Goal: Task Accomplishment & Management: Use online tool/utility

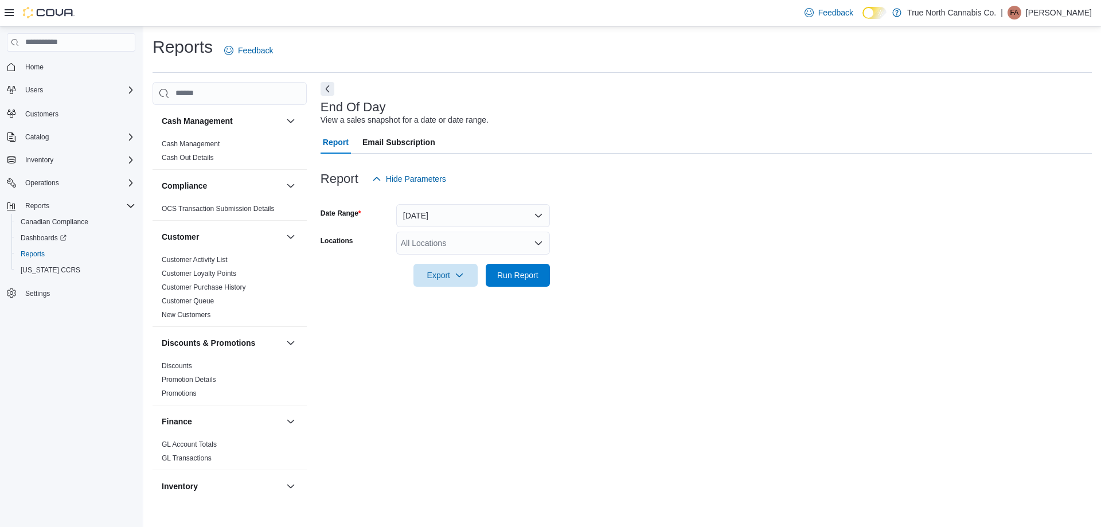
click at [482, 256] on div at bounding box center [707, 259] width 772 height 9
click at [475, 241] on div "All Locations" at bounding box center [473, 243] width 154 height 23
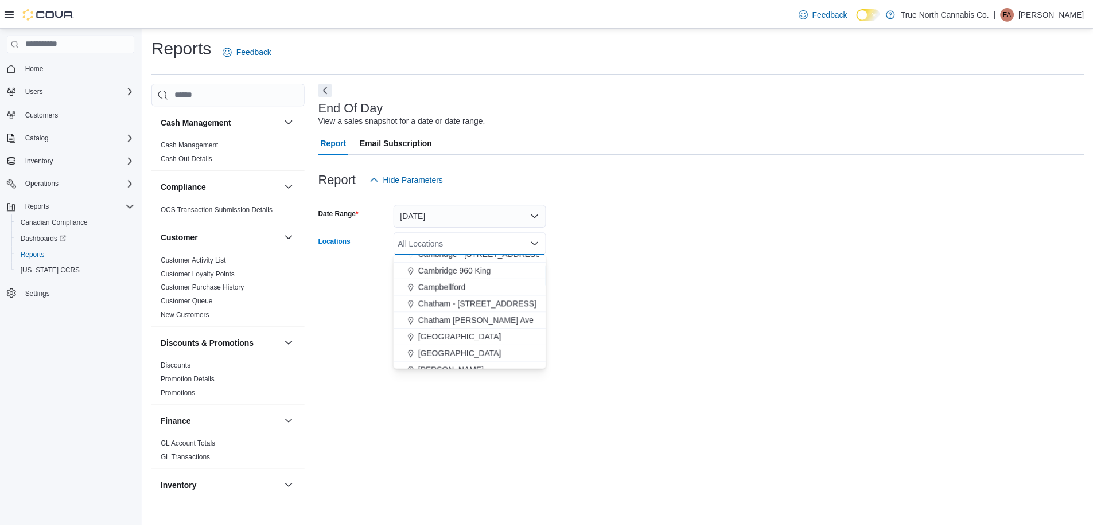
scroll to position [172, 0]
click at [489, 279] on button "Chatham - [STREET_ADDRESS]" at bounding box center [473, 274] width 154 height 17
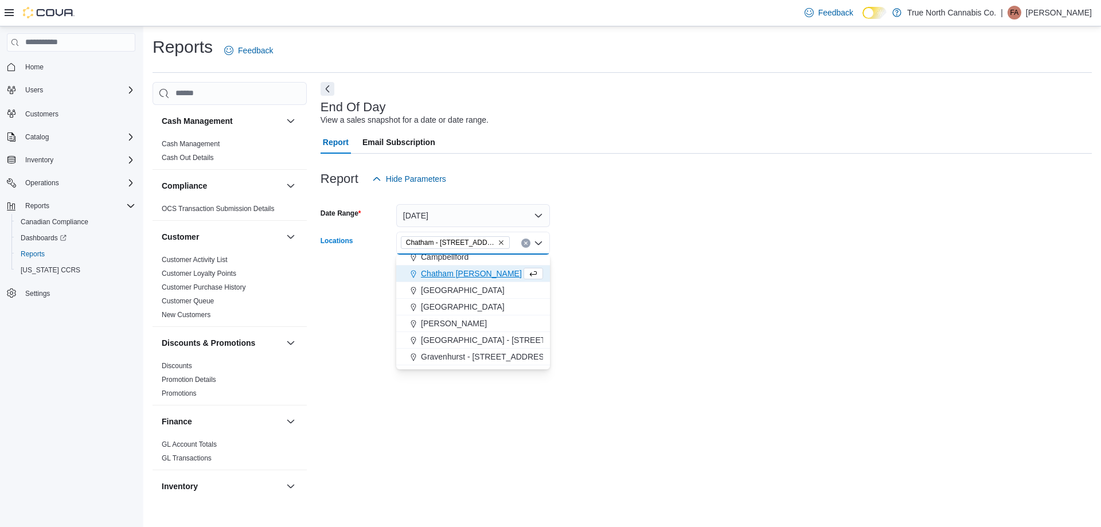
click at [566, 244] on form "Date Range [DATE] Locations [GEOGRAPHIC_DATA] - [STREET_ADDRESS] Combo box. Sel…" at bounding box center [707, 238] width 772 height 96
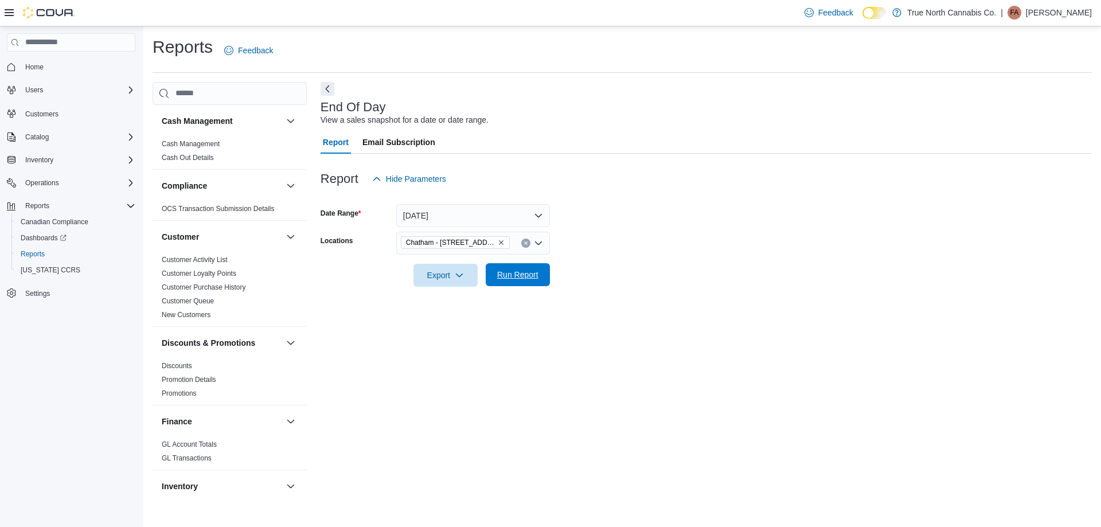
click at [544, 274] on button "Run Report" at bounding box center [518, 274] width 64 height 23
click at [618, 250] on form "Date Range [DATE] Locations [GEOGRAPHIC_DATA] - [STREET_ADDRESS] Export Run Rep…" at bounding box center [702, 238] width 763 height 96
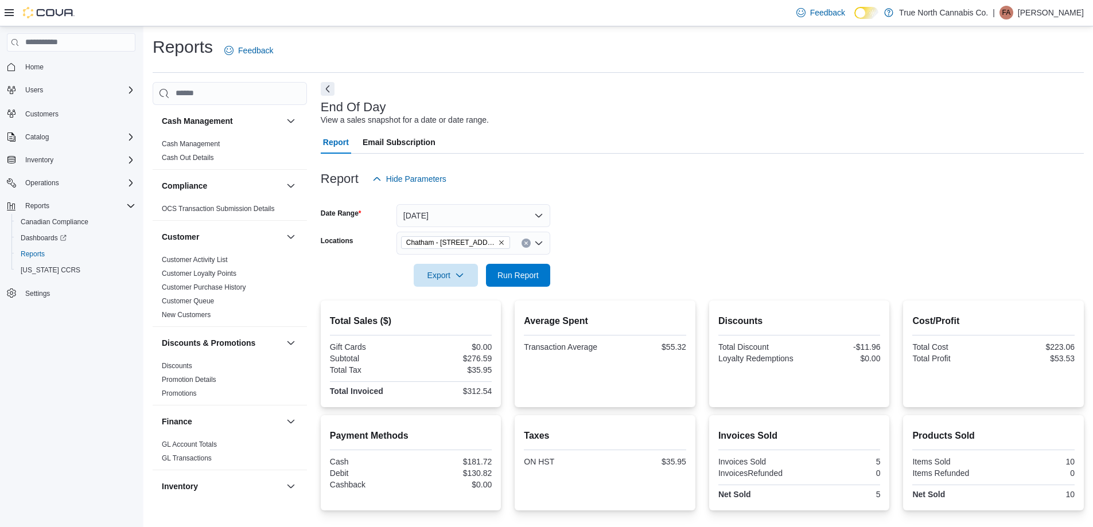
click at [618, 250] on form "Date Range [DATE] Locations [GEOGRAPHIC_DATA] - [STREET_ADDRESS] Export Run Rep…" at bounding box center [702, 238] width 763 height 96
click at [535, 276] on span "Run Report" at bounding box center [517, 274] width 41 height 11
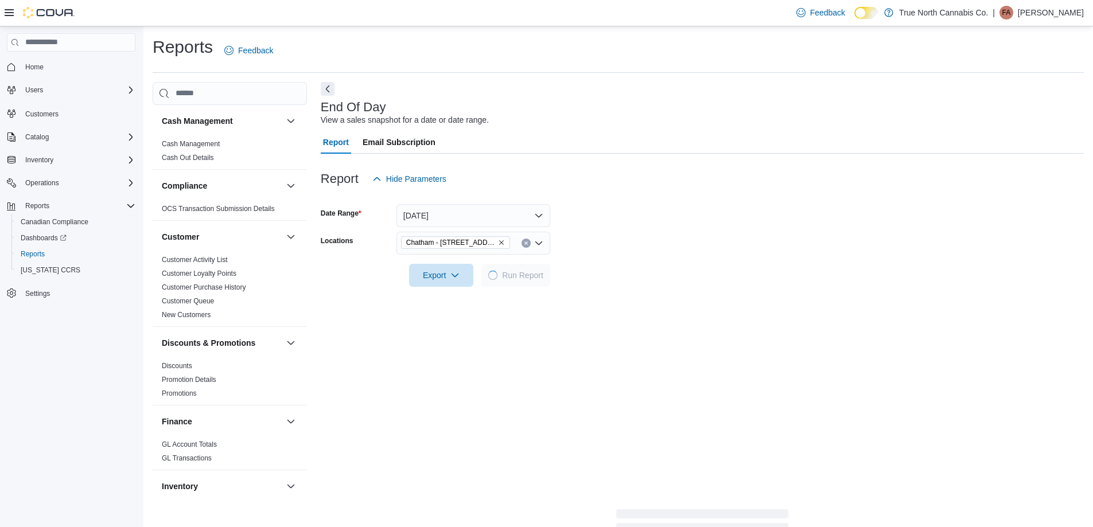
click at [636, 228] on form "Date Range [DATE] Locations [GEOGRAPHIC_DATA] - [STREET_ADDRESS] Export Run Rep…" at bounding box center [702, 238] width 763 height 96
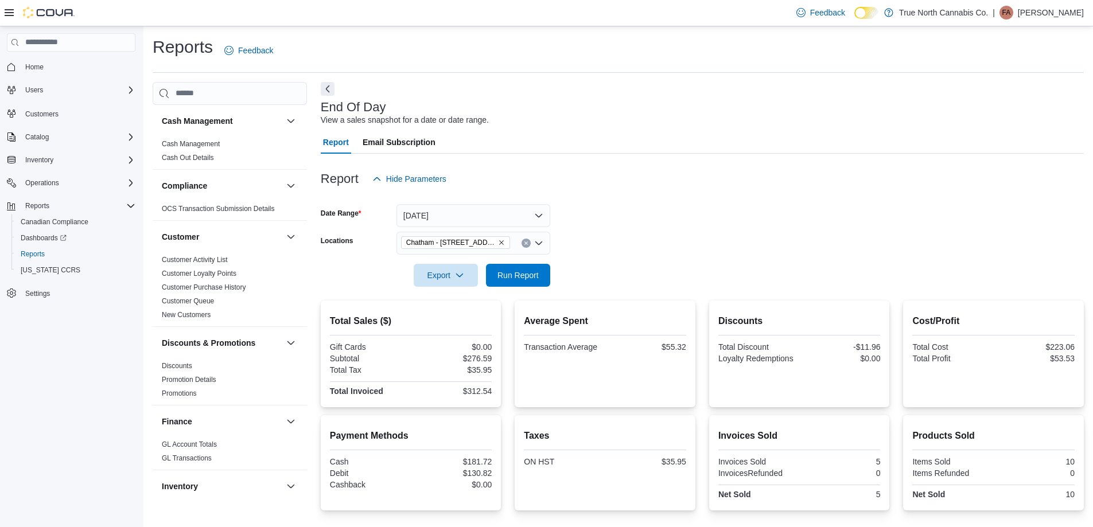
click at [637, 228] on form "Date Range [DATE] Locations [GEOGRAPHIC_DATA] - [STREET_ADDRESS] Export Run Rep…" at bounding box center [702, 238] width 763 height 96
click at [547, 276] on button "Run Report" at bounding box center [518, 274] width 64 height 23
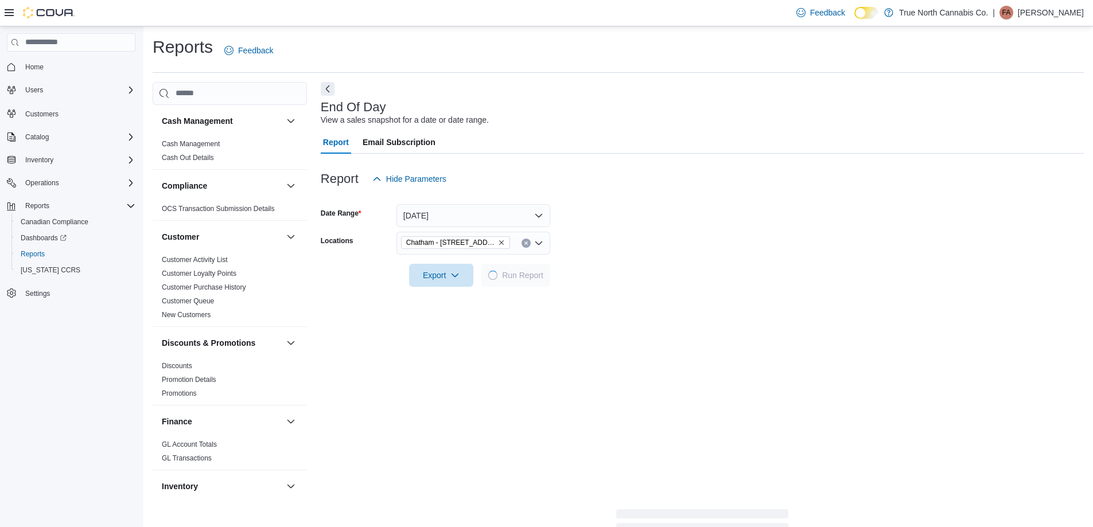
click at [592, 248] on form "Date Range [DATE] Locations [GEOGRAPHIC_DATA] - [STREET_ADDRESS] Export Run Rep…" at bounding box center [702, 238] width 763 height 96
click at [602, 237] on form "Date Range [DATE] Locations [GEOGRAPHIC_DATA] - [STREET_ADDRESS] Export Run Rep…" at bounding box center [702, 238] width 763 height 96
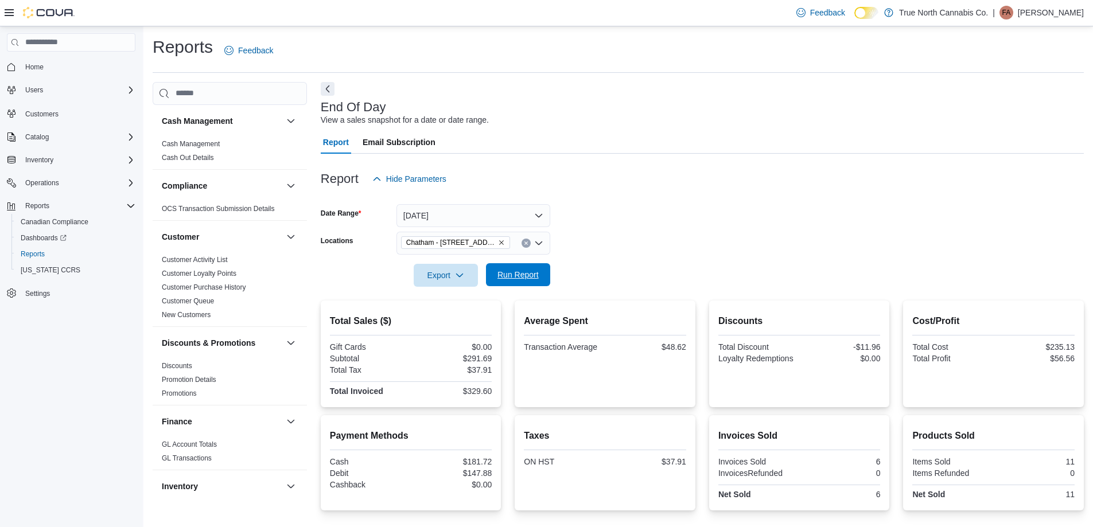
click at [514, 276] on span "Run Report" at bounding box center [517, 274] width 41 height 11
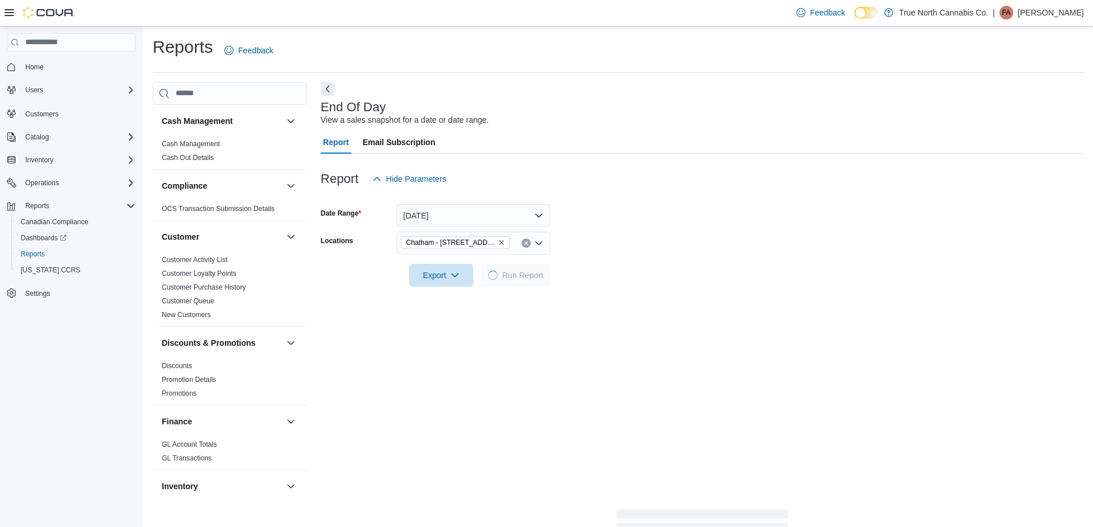
click at [672, 232] on form "Date Range [DATE] Locations [GEOGRAPHIC_DATA] - [STREET_ADDRESS] Export Run Rep…" at bounding box center [702, 238] width 763 height 96
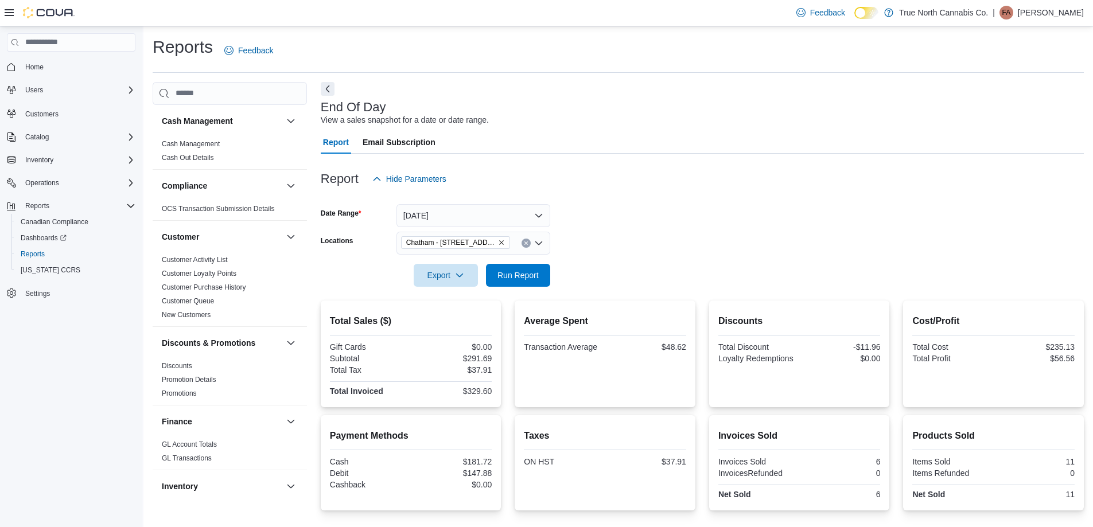
click at [672, 232] on form "Date Range [DATE] Locations [GEOGRAPHIC_DATA] - [STREET_ADDRESS] Export Run Rep…" at bounding box center [702, 238] width 763 height 96
click at [700, 271] on form "Date Range [DATE] Locations [GEOGRAPHIC_DATA] - [STREET_ADDRESS] Export Run Rep…" at bounding box center [702, 238] width 763 height 96
click at [706, 298] on div at bounding box center [702, 294] width 763 height 14
click at [699, 246] on form "Date Range [DATE] Locations [GEOGRAPHIC_DATA] - [STREET_ADDRESS] Export Run Rep…" at bounding box center [702, 238] width 763 height 96
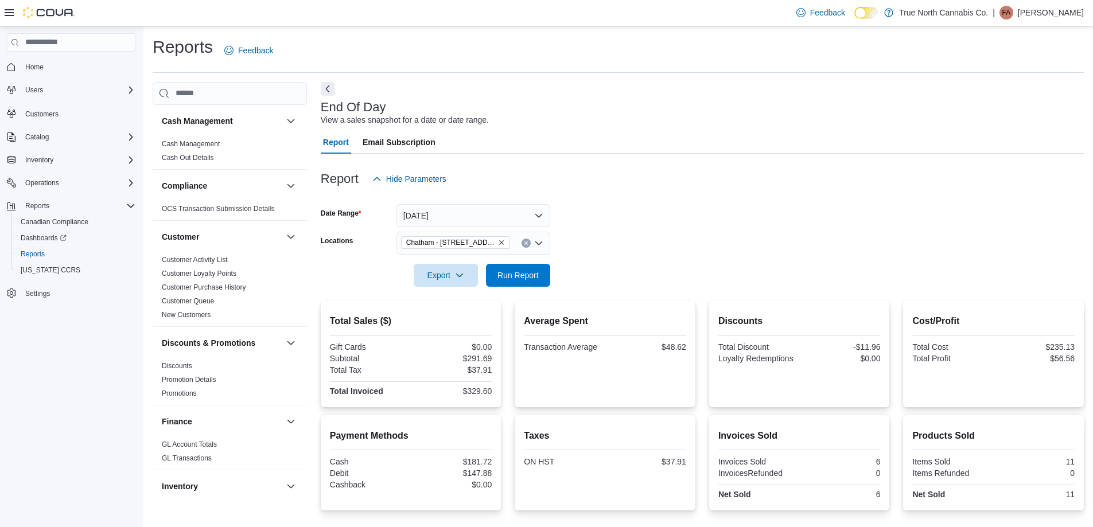
click at [687, 219] on form "Date Range [DATE] Locations [GEOGRAPHIC_DATA] - [STREET_ADDRESS] Export Run Rep…" at bounding box center [702, 238] width 763 height 96
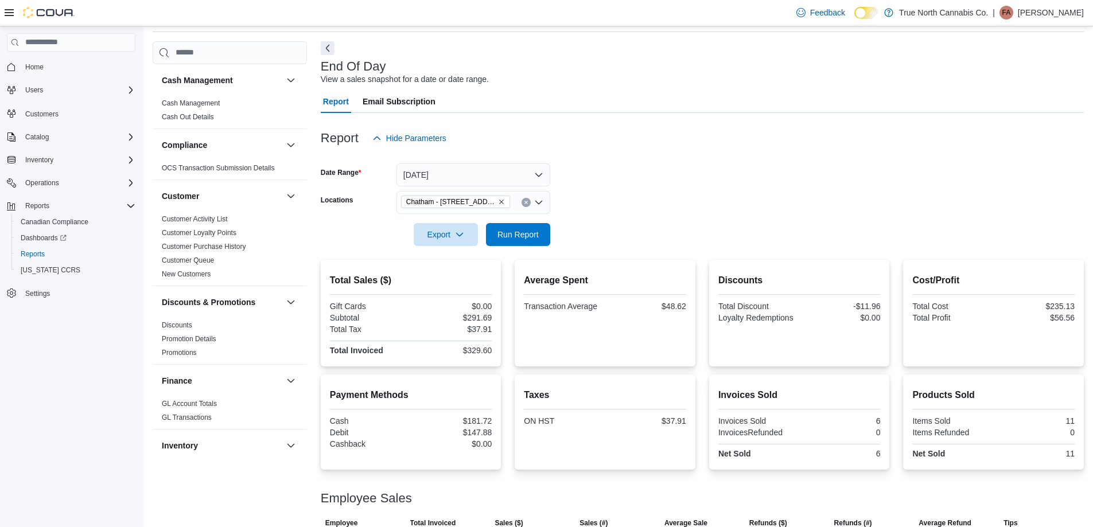
scroll to position [79, 0]
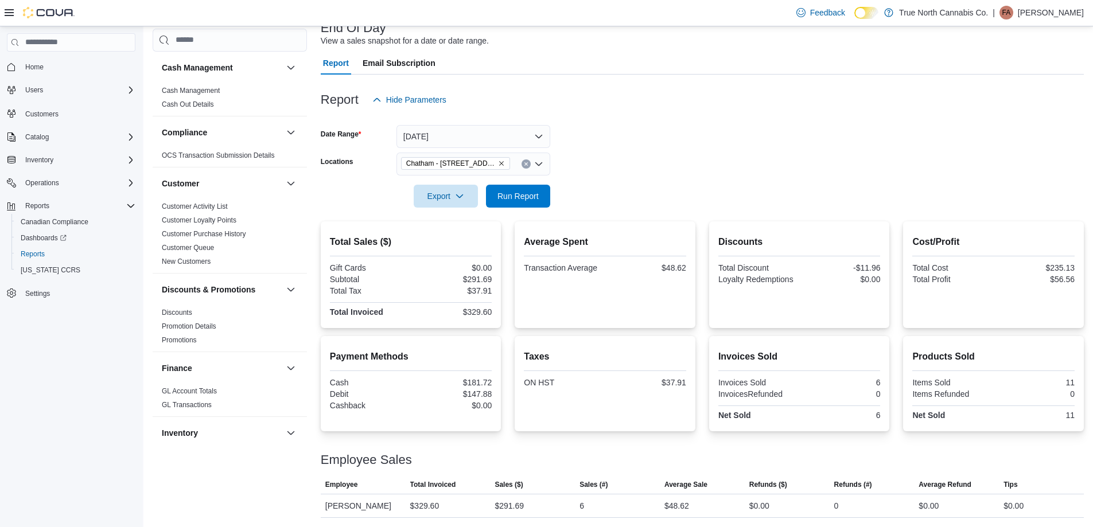
click at [708, 198] on form "Date Range [DATE] Locations [GEOGRAPHIC_DATA] - [STREET_ADDRESS] Export Run Rep…" at bounding box center [702, 159] width 763 height 96
click at [668, 161] on form "Date Range [DATE] Locations [GEOGRAPHIC_DATA] - [STREET_ADDRESS] Export Run Rep…" at bounding box center [702, 159] width 763 height 96
click at [601, 150] on form "Date Range [DATE] Locations [GEOGRAPHIC_DATA] - [STREET_ADDRESS] Export Run Rep…" at bounding box center [702, 159] width 763 height 96
drag, startPoint x: 537, startPoint y: 193, endPoint x: 640, endPoint y: 143, distance: 113.6
click at [537, 193] on span "Run Report" at bounding box center [517, 195] width 41 height 11
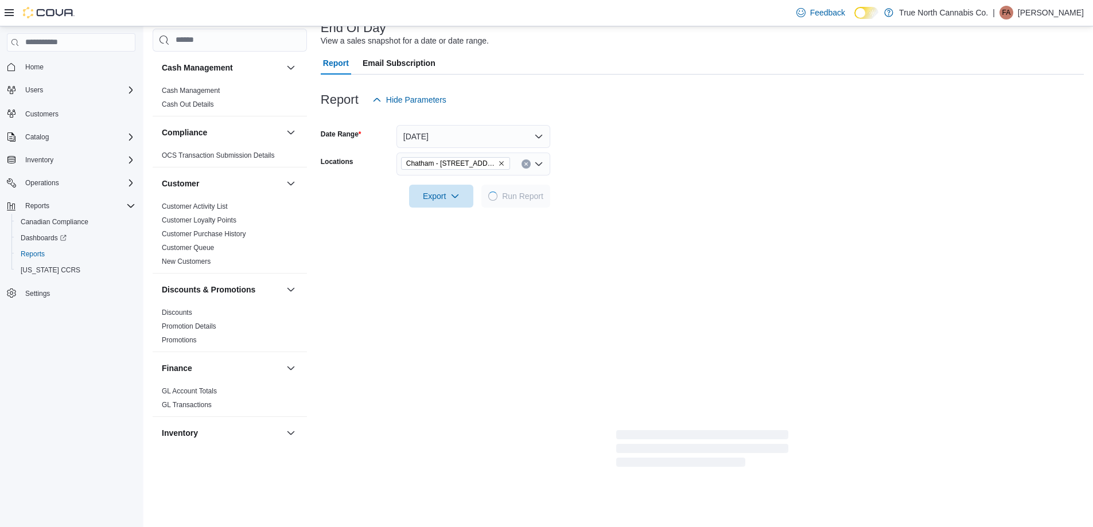
click at [640, 143] on form "Date Range [DATE] Locations [GEOGRAPHIC_DATA] - [STREET_ADDRESS] Export Run Rep…" at bounding box center [702, 159] width 763 height 96
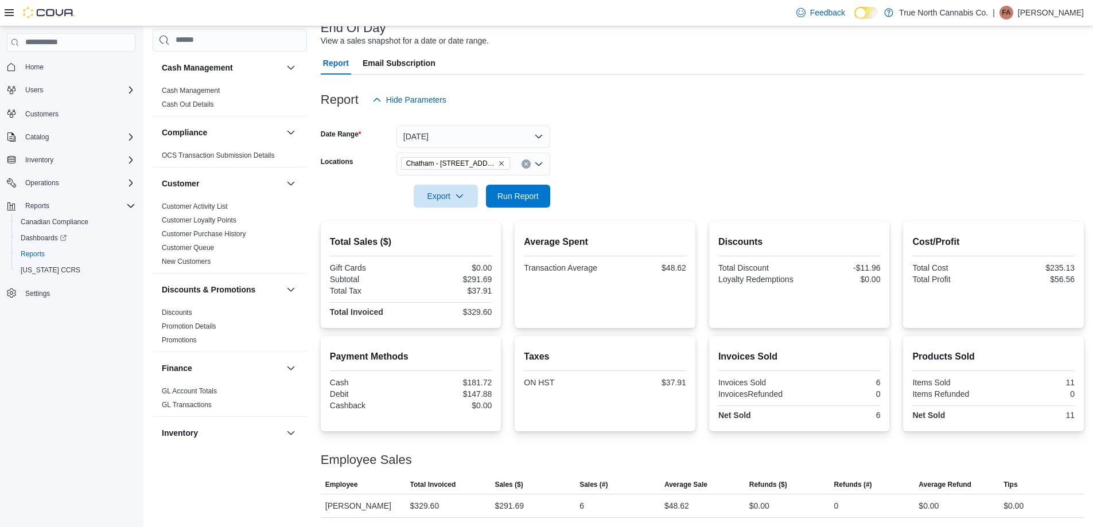
drag, startPoint x: 685, startPoint y: 161, endPoint x: 607, endPoint y: 103, distance: 96.7
click at [684, 161] on form "Date Range [DATE] Locations [GEOGRAPHIC_DATA] - [STREET_ADDRESS] Export Run Rep…" at bounding box center [702, 159] width 763 height 96
click at [612, 149] on form "Date Range [DATE] Locations [GEOGRAPHIC_DATA] - [STREET_ADDRESS] Export Run Rep…" at bounding box center [702, 159] width 763 height 96
click at [528, 200] on span "Run Report" at bounding box center [517, 195] width 41 height 11
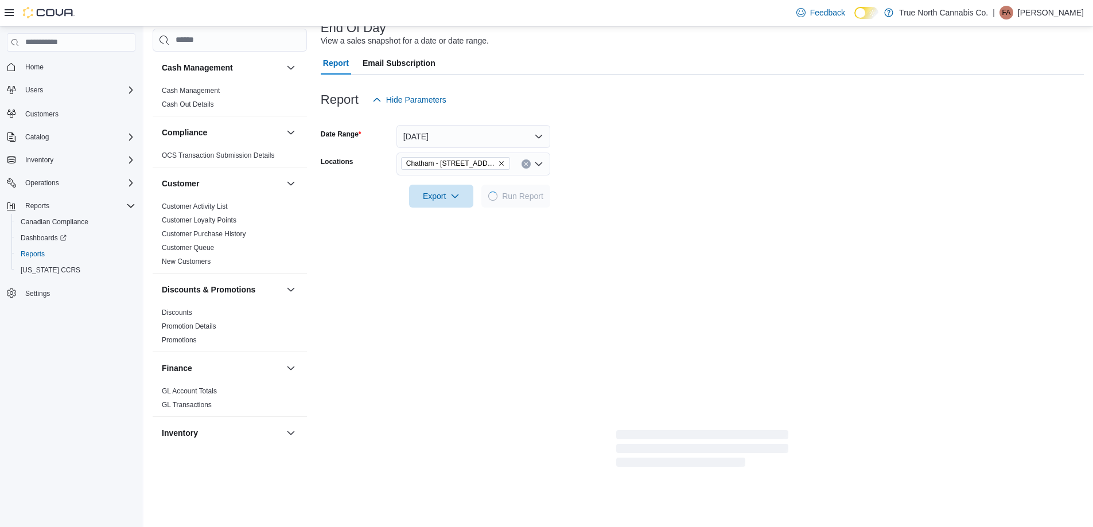
click at [643, 173] on form "Date Range [DATE] Locations [GEOGRAPHIC_DATA] - [STREET_ADDRESS] Export Run Rep…" at bounding box center [702, 159] width 763 height 96
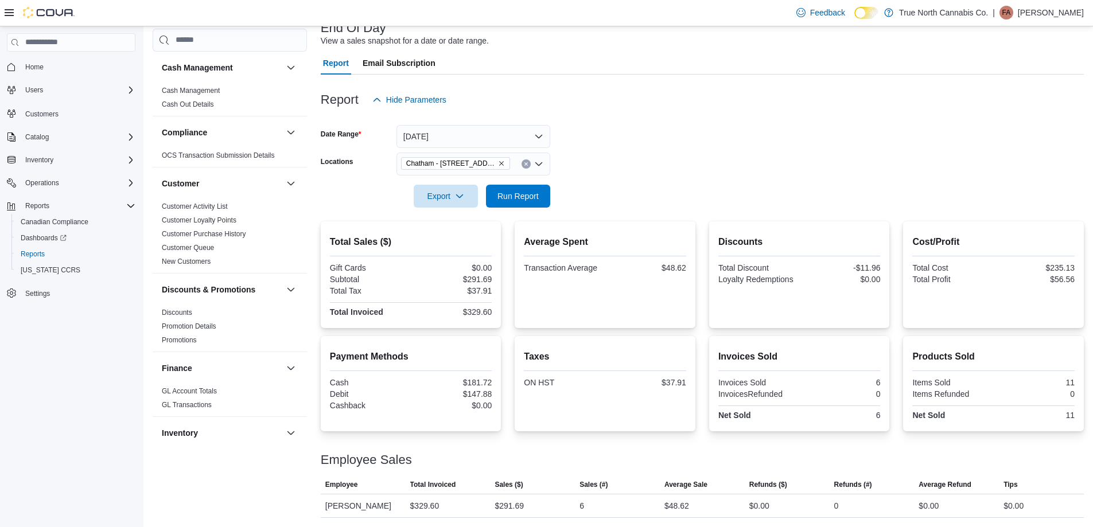
click at [669, 164] on form "Date Range [DATE] Locations [GEOGRAPHIC_DATA] - [STREET_ADDRESS] Export Run Rep…" at bounding box center [702, 159] width 763 height 96
click at [622, 166] on form "Date Range [DATE] Locations [GEOGRAPHIC_DATA] - [STREET_ADDRESS] Export Run Rep…" at bounding box center [702, 159] width 763 height 96
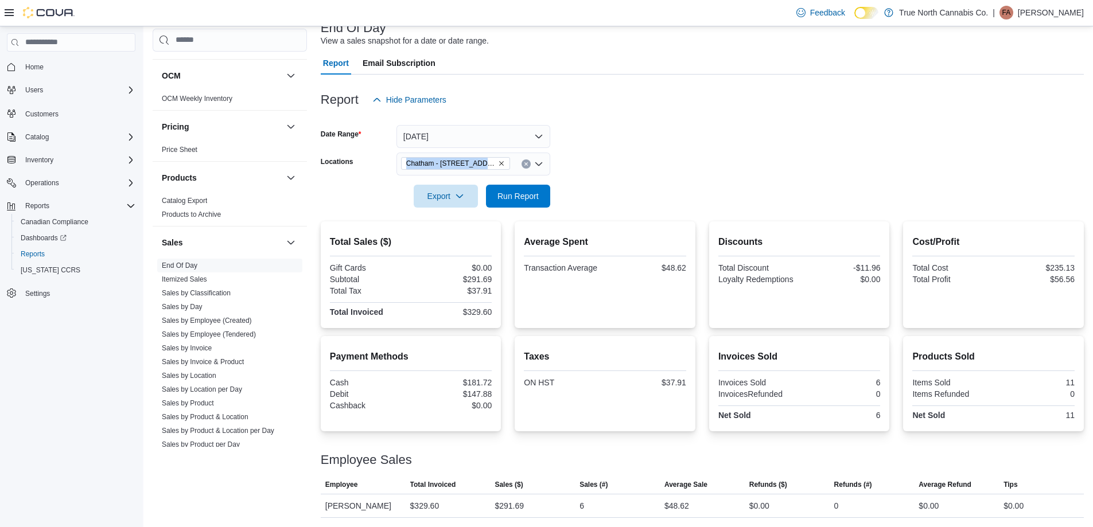
scroll to position [711, 0]
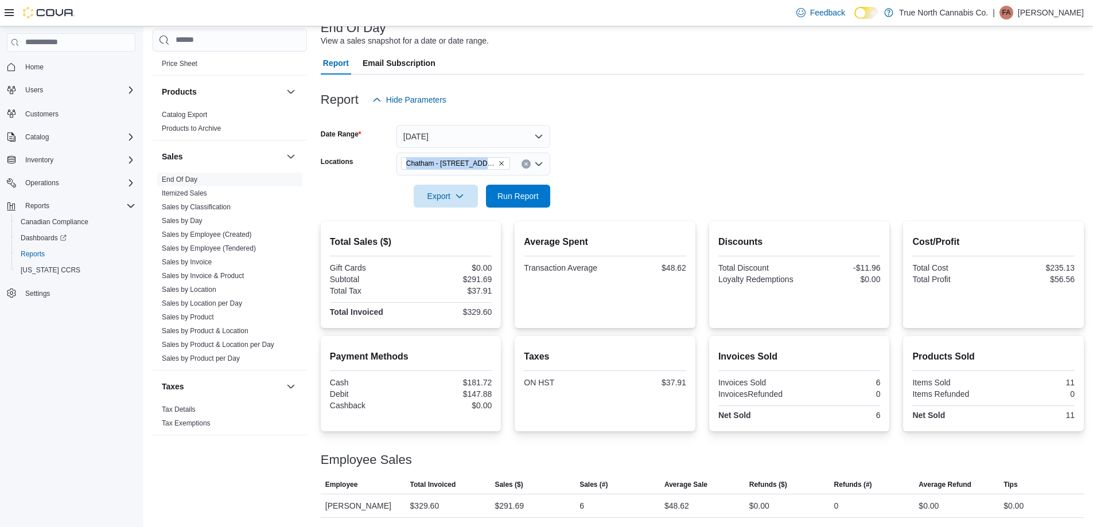
click at [647, 158] on form "Date Range [DATE] Locations [GEOGRAPHIC_DATA] - [STREET_ADDRESS] Export Run Rep…" at bounding box center [702, 159] width 763 height 96
click at [698, 157] on form "Date Range [DATE] Locations [GEOGRAPHIC_DATA] - [STREET_ADDRESS] Export Run Rep…" at bounding box center [702, 159] width 763 height 96
click at [541, 190] on span "Run Report" at bounding box center [518, 195] width 50 height 23
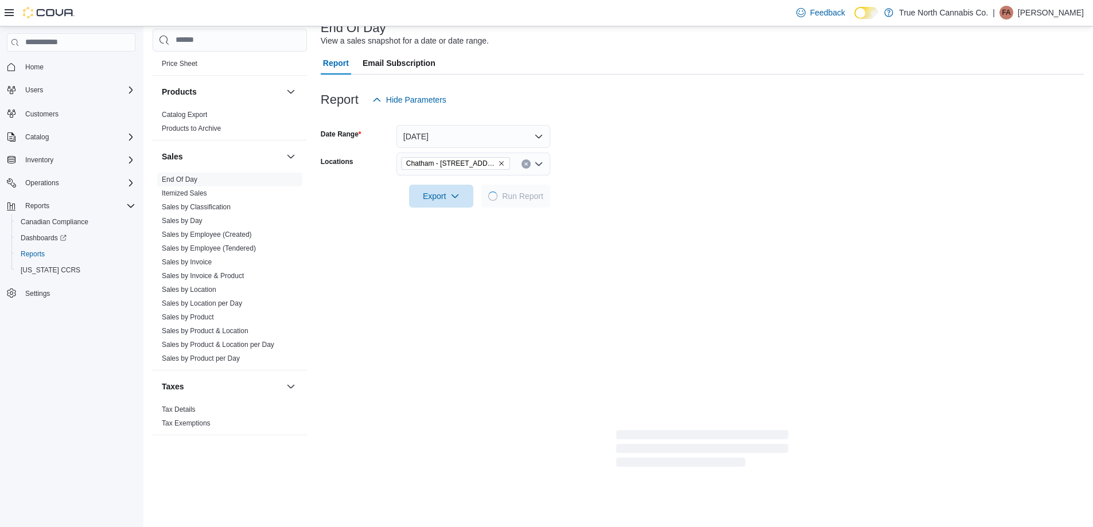
click at [680, 170] on form "Date Range [DATE] Locations [GEOGRAPHIC_DATA] - [STREET_ADDRESS] Export Run Rep…" at bounding box center [702, 159] width 763 height 96
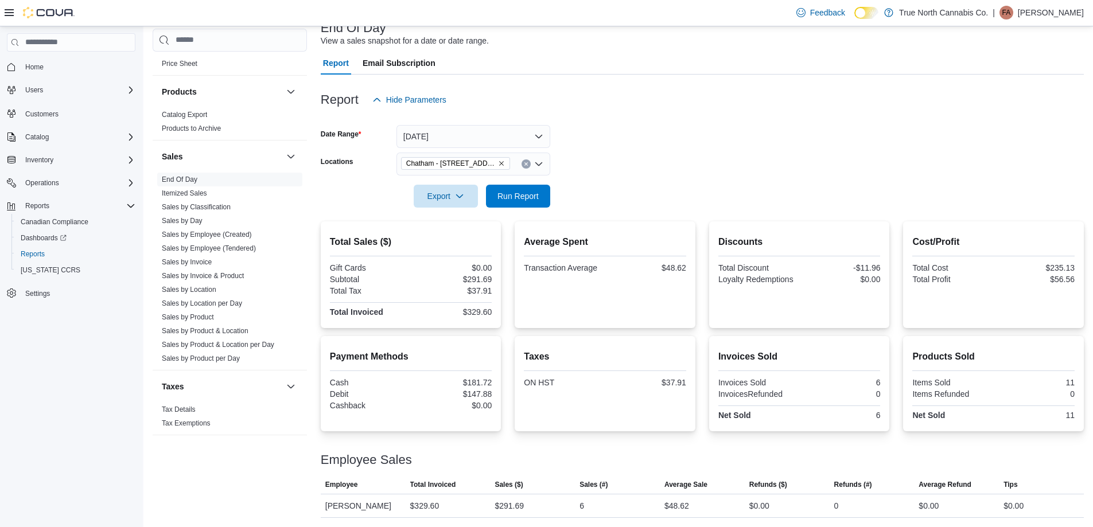
click at [672, 150] on form "Date Range [DATE] Locations [GEOGRAPHIC_DATA] - [STREET_ADDRESS] Export Run Rep…" at bounding box center [702, 159] width 763 height 96
click at [617, 153] on form "Date Range [DATE] Locations [GEOGRAPHIC_DATA] - [STREET_ADDRESS] Export Run Rep…" at bounding box center [702, 159] width 763 height 96
click at [649, 154] on form "Date Range [DATE] Locations [GEOGRAPHIC_DATA] - [STREET_ADDRESS] Export Run Rep…" at bounding box center [702, 159] width 763 height 96
click at [688, 154] on form "Date Range [DATE] Locations [GEOGRAPHIC_DATA] - [STREET_ADDRESS] Export Run Rep…" at bounding box center [702, 159] width 763 height 96
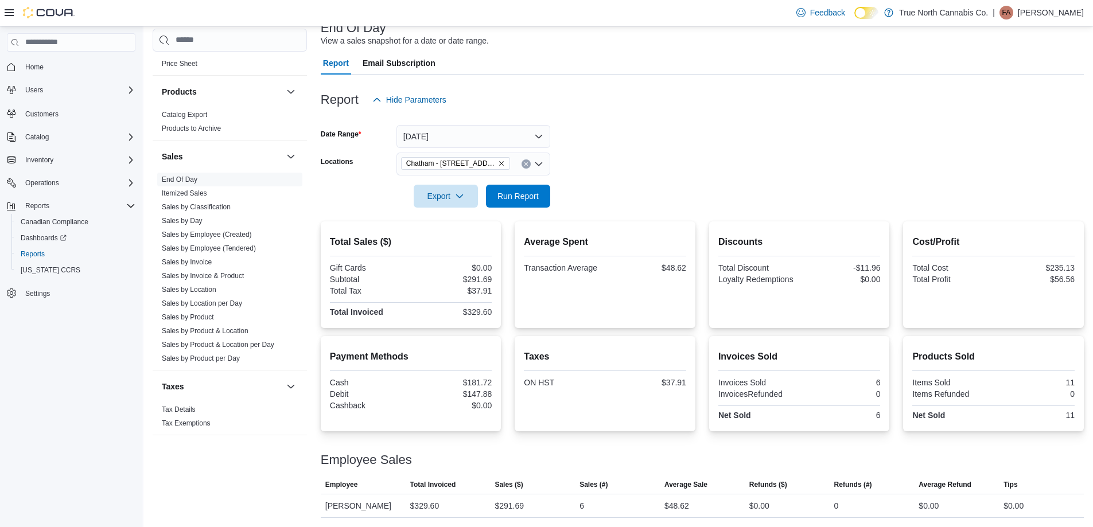
click at [688, 154] on form "Date Range [DATE] Locations [GEOGRAPHIC_DATA] - [STREET_ADDRESS] Export Run Rep…" at bounding box center [702, 159] width 763 height 96
click at [622, 162] on form "Date Range [DATE] Locations [GEOGRAPHIC_DATA] - [STREET_ADDRESS] Export Run Rep…" at bounding box center [702, 159] width 763 height 96
drag, startPoint x: 786, startPoint y: 146, endPoint x: 754, endPoint y: 157, distance: 33.4
click at [777, 150] on form "Date Range [DATE] Locations [GEOGRAPHIC_DATA] - [STREET_ADDRESS] Export Run Rep…" at bounding box center [702, 159] width 763 height 96
click at [637, 200] on form "Date Range [DATE] Locations [GEOGRAPHIC_DATA] - [STREET_ADDRESS] Export Run Rep…" at bounding box center [702, 159] width 763 height 96
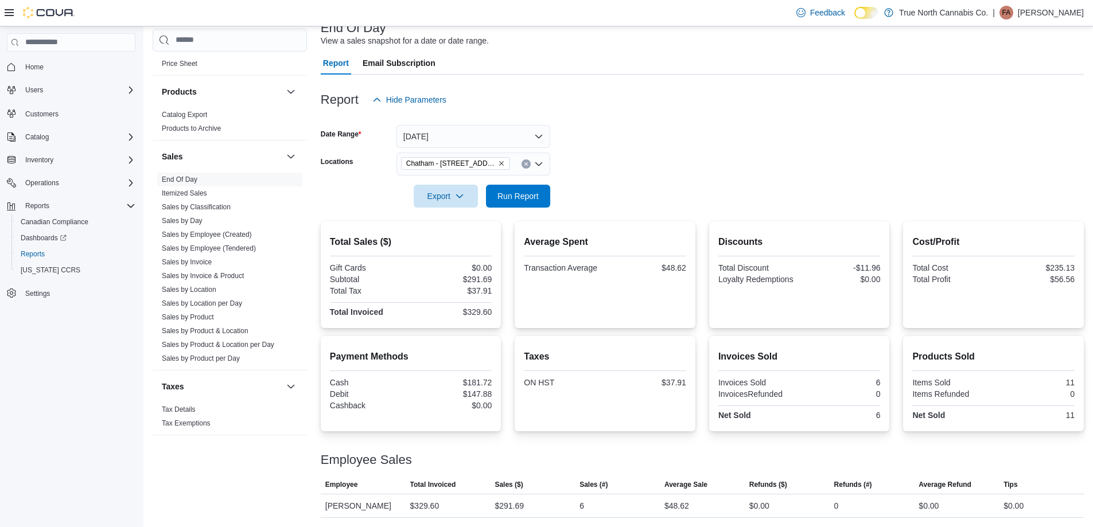
click at [636, 163] on form "Date Range [DATE] Locations [GEOGRAPHIC_DATA] - [STREET_ADDRESS] Export Run Rep…" at bounding box center [702, 159] width 763 height 96
click at [535, 200] on span "Run Report" at bounding box center [517, 195] width 41 height 11
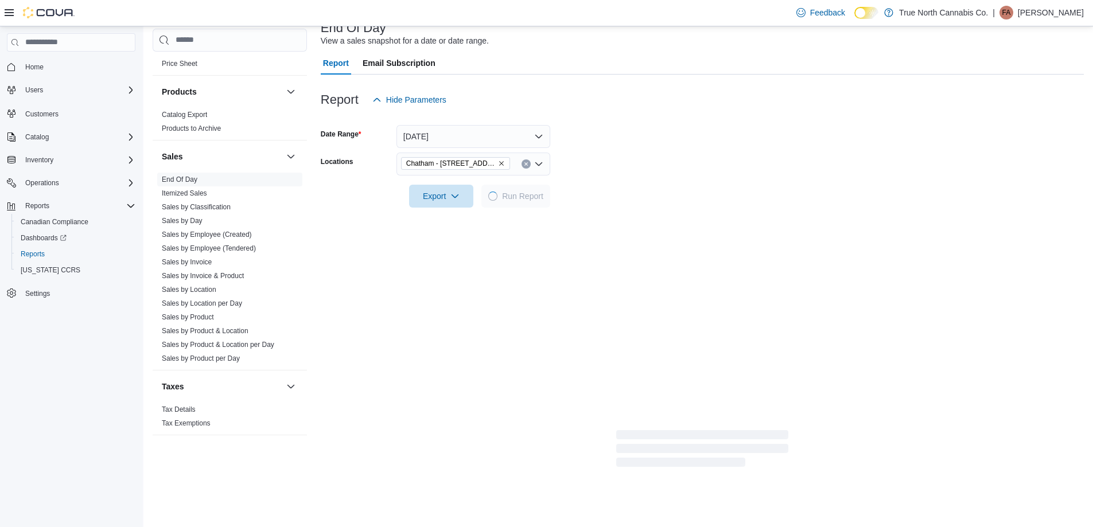
click at [672, 166] on form "Date Range [DATE] Locations [GEOGRAPHIC_DATA] - [STREET_ADDRESS] Export Run Rep…" at bounding box center [702, 159] width 763 height 96
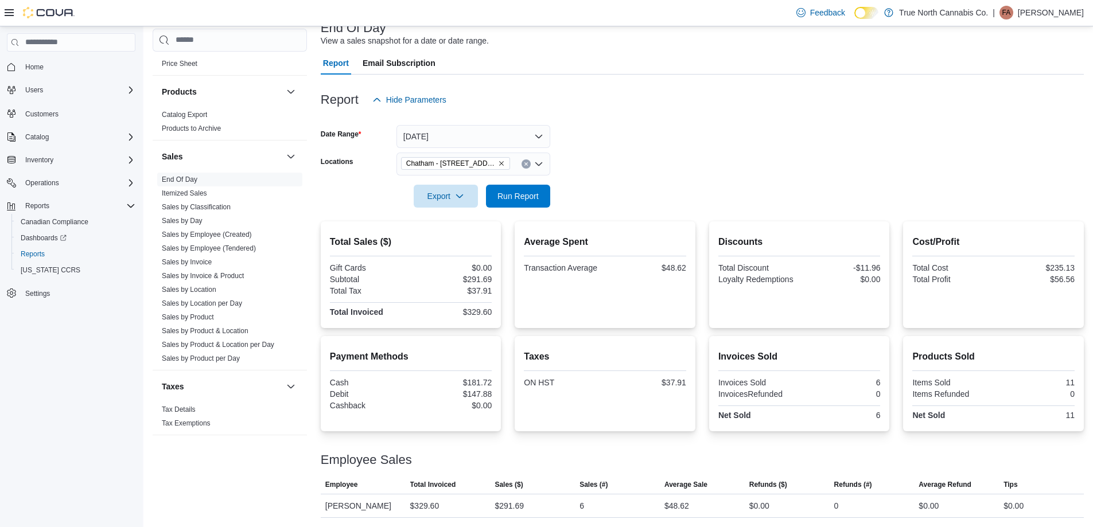
click at [661, 152] on form "Date Range [DATE] Locations [GEOGRAPHIC_DATA] - [STREET_ADDRESS] Export Run Rep…" at bounding box center [702, 159] width 763 height 96
click at [673, 170] on form "Date Range [DATE] Locations [GEOGRAPHIC_DATA] - [STREET_ADDRESS] Export Run Rep…" at bounding box center [702, 159] width 763 height 96
click at [653, 154] on form "Date Range [DATE] Locations [GEOGRAPHIC_DATA] - [STREET_ADDRESS] Export Run Rep…" at bounding box center [702, 159] width 763 height 96
click at [615, 176] on div at bounding box center [702, 180] width 763 height 9
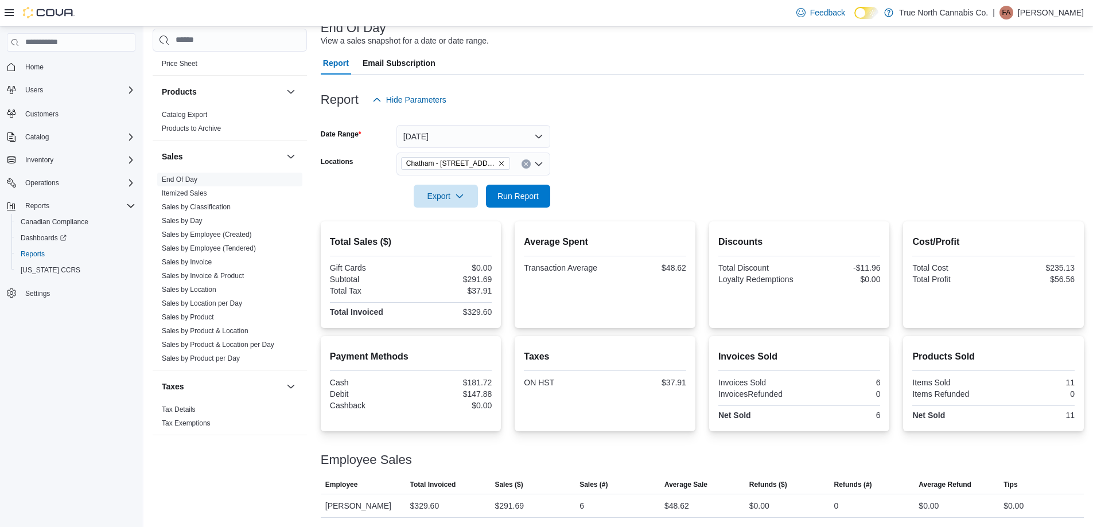
click at [624, 174] on form "Date Range [DATE] Locations [GEOGRAPHIC_DATA] - [STREET_ADDRESS] Export Run Rep…" at bounding box center [702, 159] width 763 height 96
click at [528, 159] on div "Chatham - [STREET_ADDRESS]" at bounding box center [473, 164] width 154 height 23
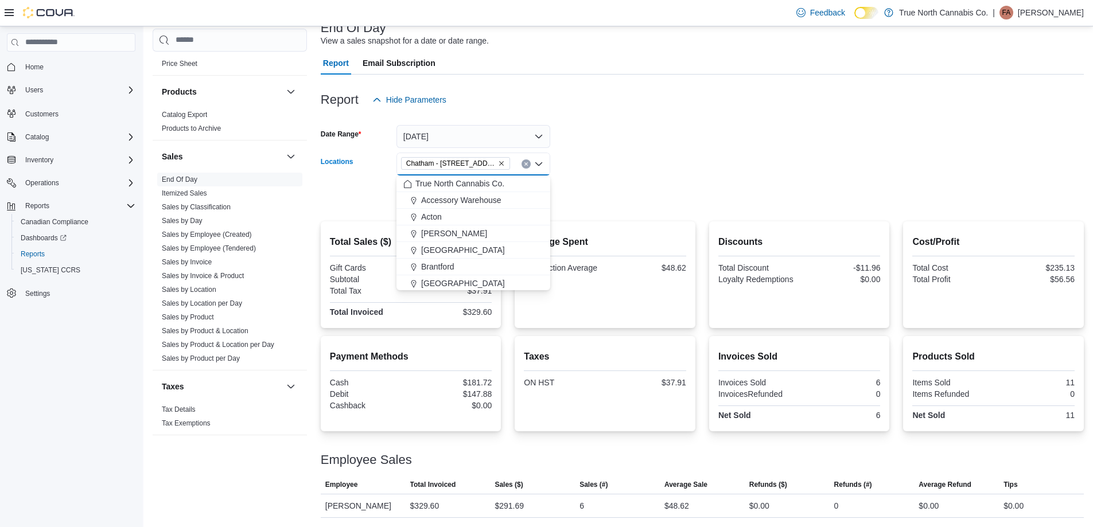
click at [528, 162] on button "Clear input" at bounding box center [525, 163] width 9 height 9
drag, startPoint x: 482, startPoint y: 266, endPoint x: 617, endPoint y: 165, distance: 168.4
click at [482, 266] on span "Chatham [PERSON_NAME] Ave" at bounding box center [479, 268] width 116 height 11
drag, startPoint x: 630, startPoint y: 137, endPoint x: 610, endPoint y: 150, distance: 24.5
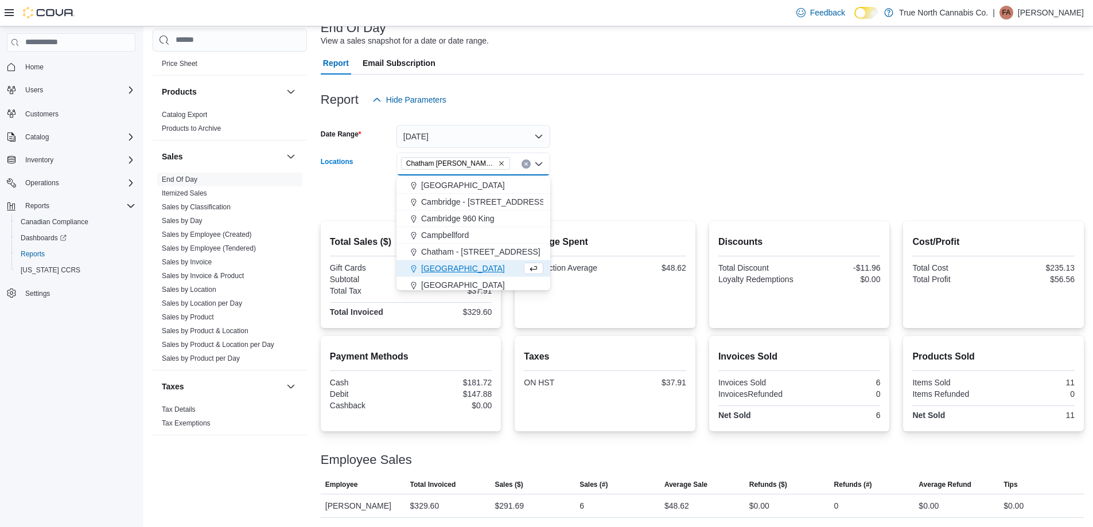
click at [628, 136] on form "Date Range [DATE] Locations [GEOGRAPHIC_DATA] [PERSON_NAME] Ave Combo box. Sele…" at bounding box center [702, 159] width 763 height 96
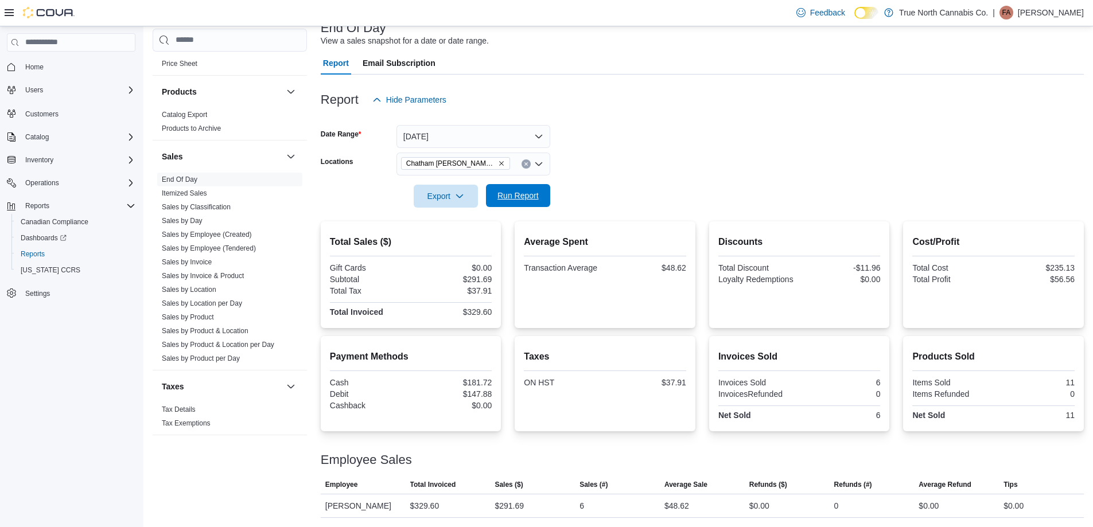
click at [536, 192] on span "Run Report" at bounding box center [517, 195] width 41 height 11
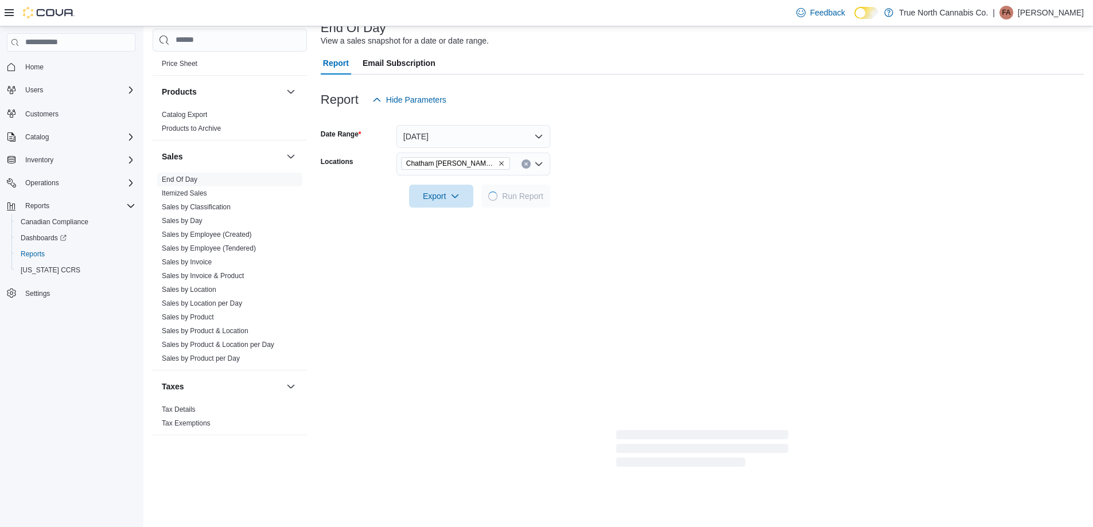
click at [634, 177] on div at bounding box center [702, 180] width 763 height 9
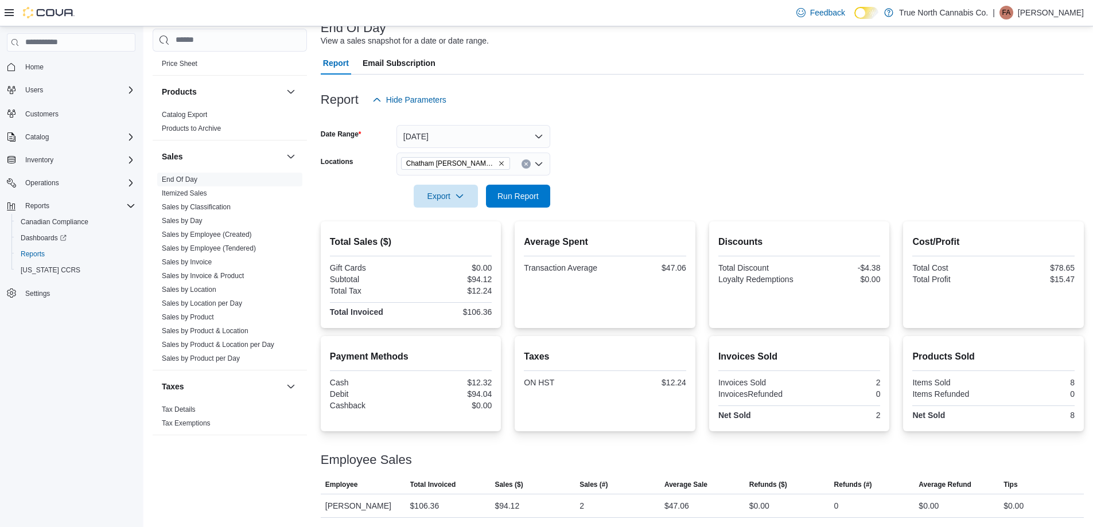
click at [630, 174] on form "Date Range [DATE] Locations [GEOGRAPHIC_DATA] [PERSON_NAME] Ave Export Run Repo…" at bounding box center [702, 159] width 763 height 96
click at [526, 162] on icon "Clear input" at bounding box center [526, 164] width 5 height 5
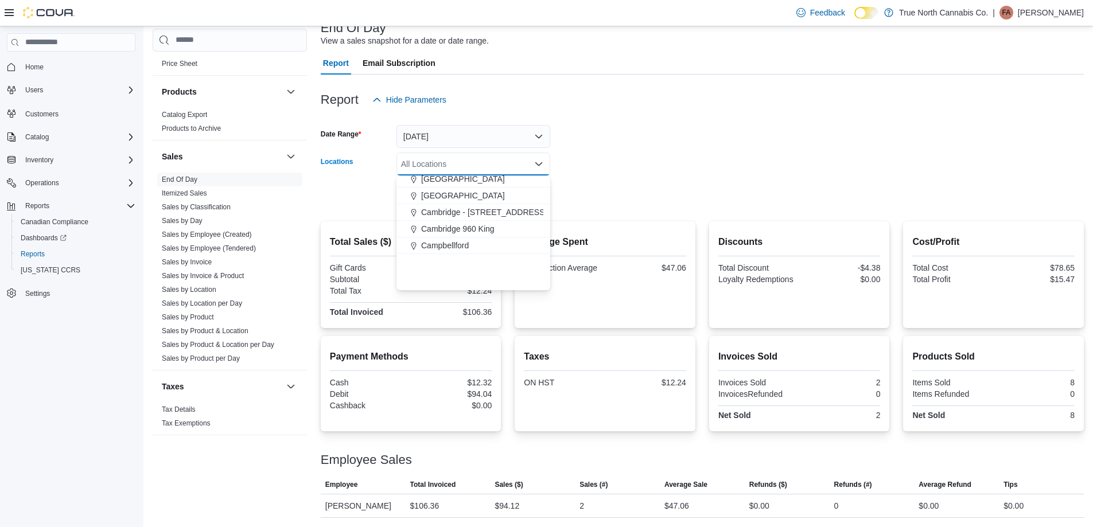
scroll to position [115, 0]
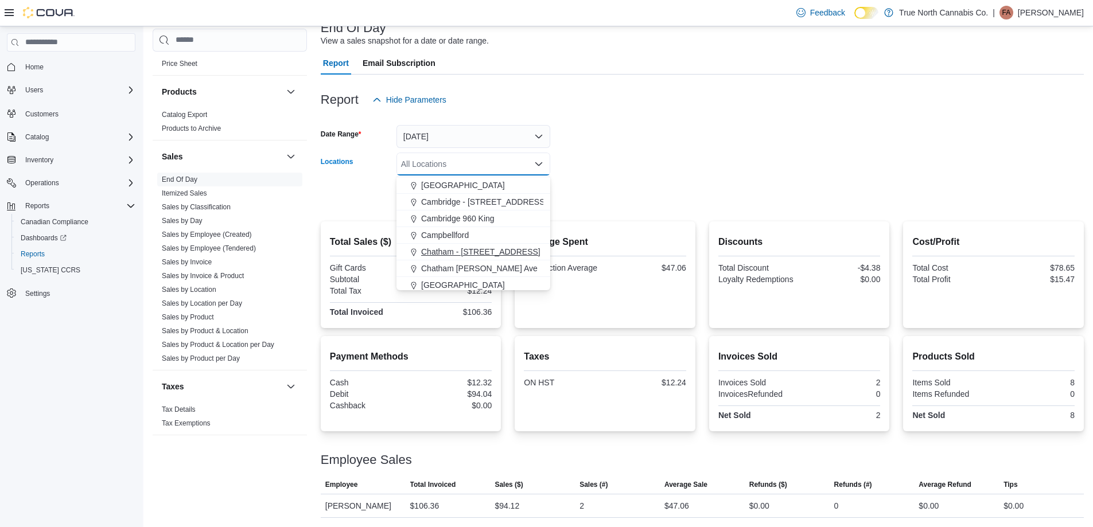
click at [485, 245] on button "Chatham - [STREET_ADDRESS]" at bounding box center [473, 252] width 154 height 17
click at [620, 181] on div at bounding box center [702, 180] width 763 height 9
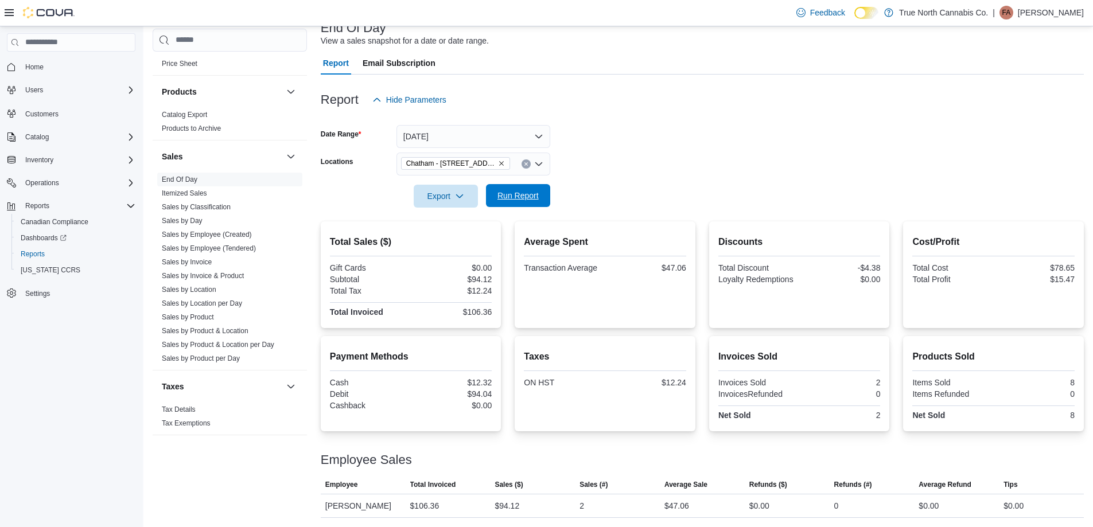
click at [538, 197] on span "Run Report" at bounding box center [517, 195] width 41 height 11
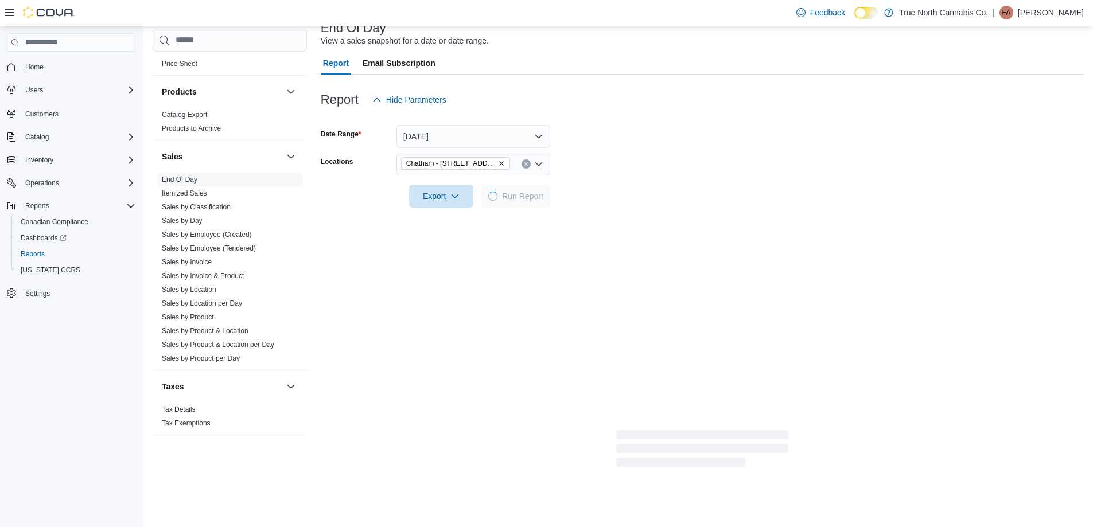
click at [698, 154] on form "Date Range [DATE] Locations [GEOGRAPHIC_DATA] - [STREET_ADDRESS] Export Run Rep…" at bounding box center [702, 159] width 763 height 96
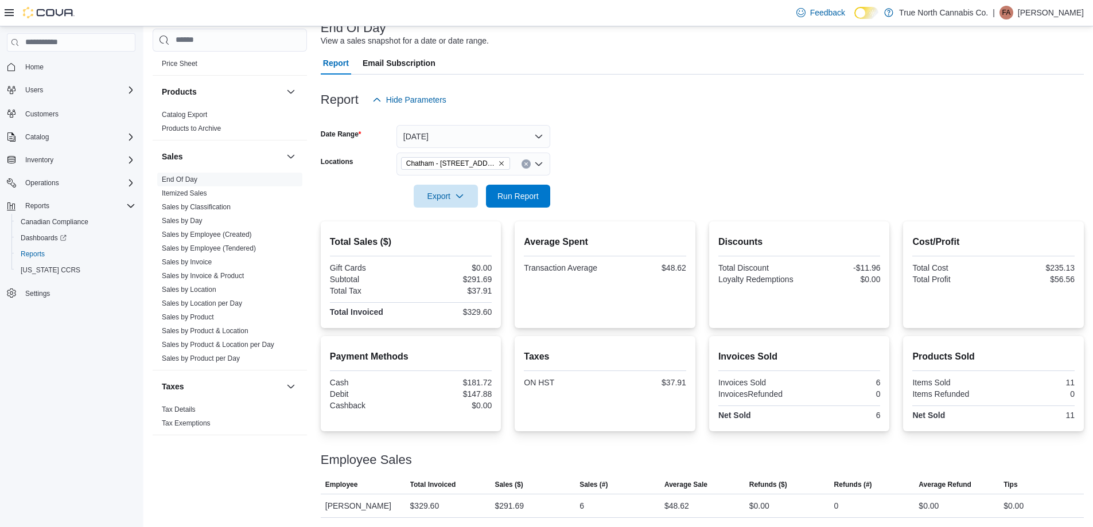
click at [682, 145] on form "Date Range [DATE] Locations [GEOGRAPHIC_DATA] - [STREET_ADDRESS] Export Run Rep…" at bounding box center [702, 159] width 763 height 96
click at [617, 170] on form "Date Range [DATE] Locations [GEOGRAPHIC_DATA] - [STREET_ADDRESS] Export Run Rep…" at bounding box center [702, 159] width 763 height 96
click at [641, 169] on form "Date Range [DATE] Locations [GEOGRAPHIC_DATA] - [STREET_ADDRESS] Export Run Rep…" at bounding box center [702, 159] width 763 height 96
click at [638, 157] on form "Date Range [DATE] Locations [GEOGRAPHIC_DATA] - [STREET_ADDRESS] Export Run Rep…" at bounding box center [702, 159] width 763 height 96
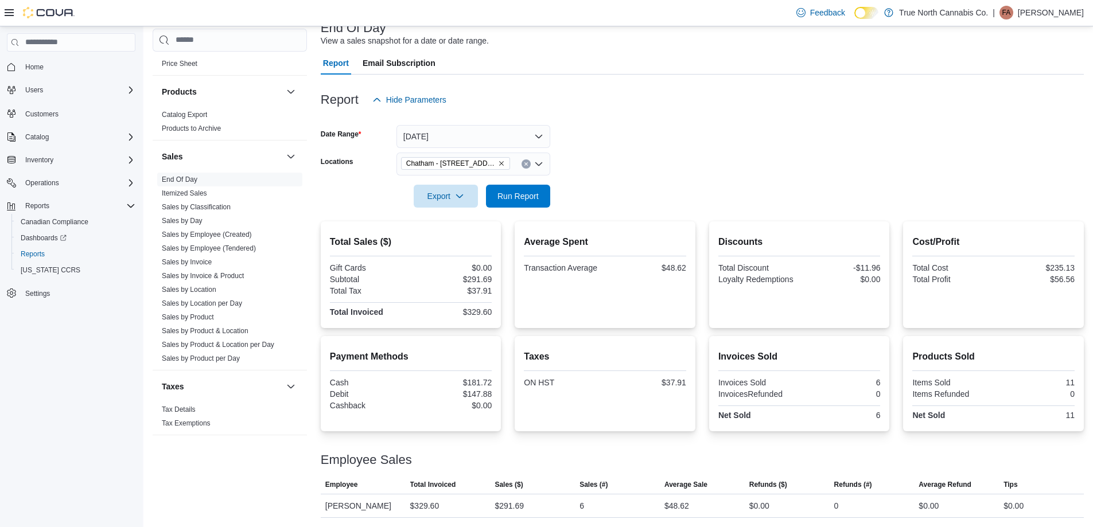
click at [617, 172] on form "Date Range [DATE] Locations [GEOGRAPHIC_DATA] - [STREET_ADDRESS] Export Run Rep…" at bounding box center [702, 159] width 763 height 96
click at [617, 171] on form "Date Range [DATE] Locations [GEOGRAPHIC_DATA] - [STREET_ADDRESS] Export Run Rep…" at bounding box center [702, 159] width 763 height 96
click at [622, 176] on form "Date Range [DATE] Locations [GEOGRAPHIC_DATA] - [STREET_ADDRESS] Export Run Rep…" at bounding box center [702, 159] width 763 height 96
click at [622, 177] on div at bounding box center [702, 180] width 763 height 9
click at [594, 158] on form "Date Range [DATE] Locations [GEOGRAPHIC_DATA] - [STREET_ADDRESS] Export Run Rep…" at bounding box center [702, 159] width 763 height 96
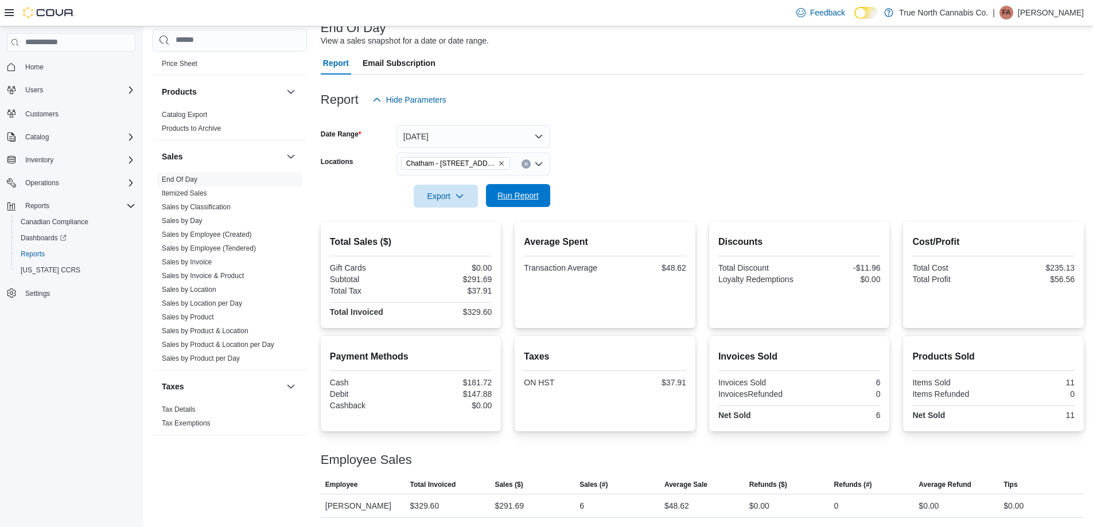
click at [523, 197] on span "Run Report" at bounding box center [517, 195] width 41 height 11
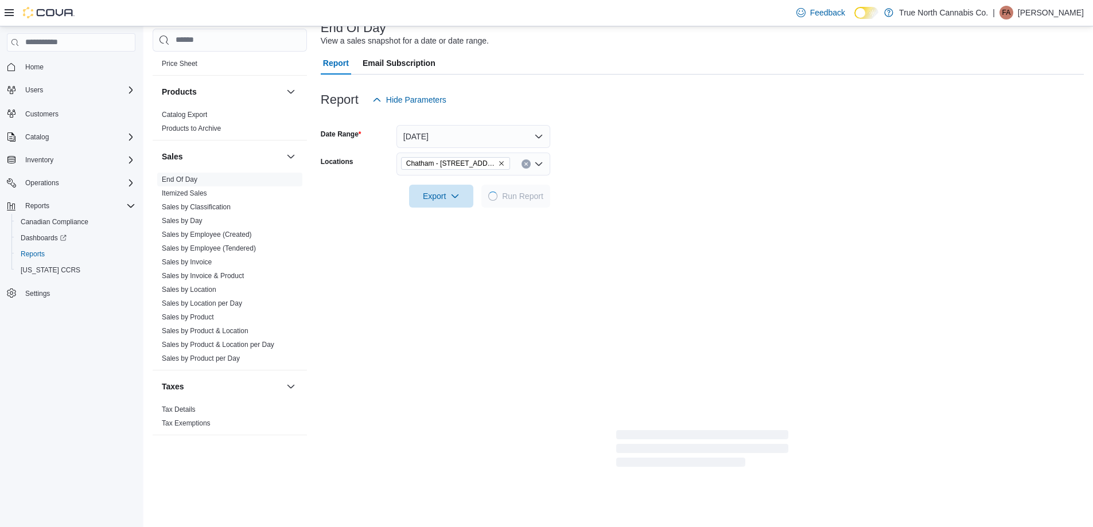
click at [582, 181] on div at bounding box center [702, 180] width 763 height 9
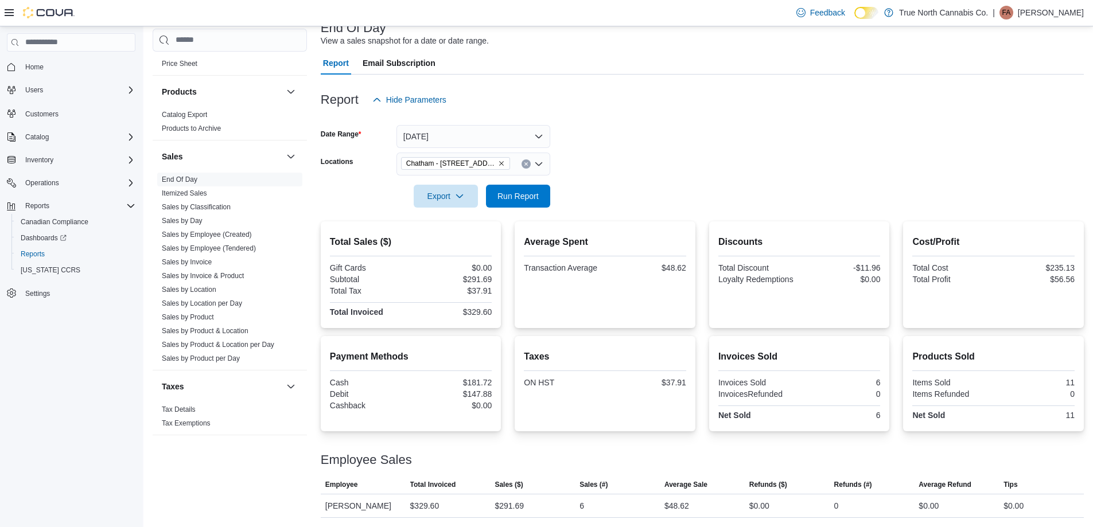
click at [590, 147] on form "Date Range [DATE] Locations [GEOGRAPHIC_DATA] - [STREET_ADDRESS] Export Run Rep…" at bounding box center [702, 159] width 763 height 96
click at [621, 144] on form "Date Range [DATE] Locations [GEOGRAPHIC_DATA] - [STREET_ADDRESS] Export Run Rep…" at bounding box center [702, 159] width 763 height 96
click at [640, 183] on div at bounding box center [702, 180] width 763 height 9
click at [650, 197] on form "Date Range [DATE] Locations [GEOGRAPHIC_DATA] - [STREET_ADDRESS] Export Run Rep…" at bounding box center [702, 159] width 763 height 96
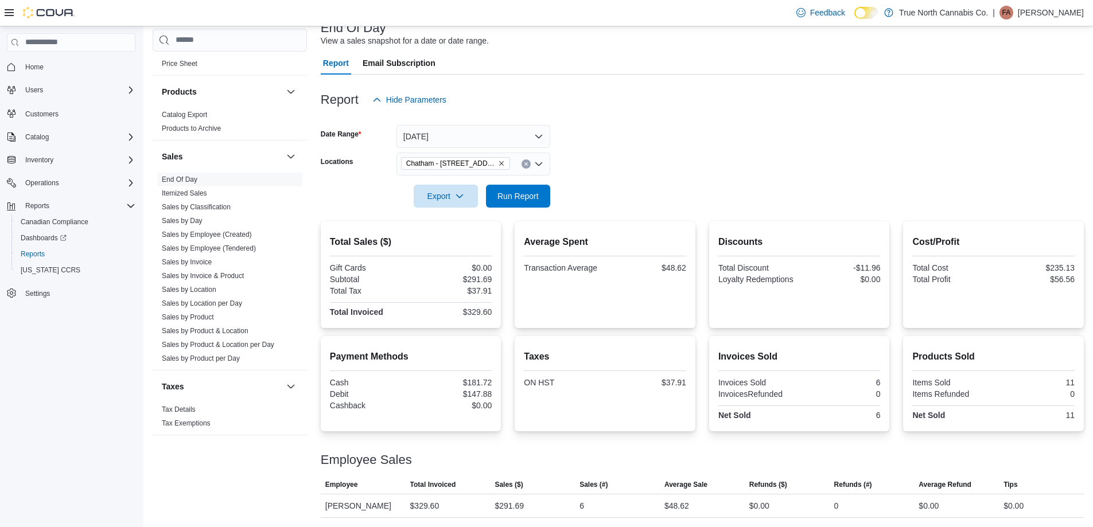
click at [617, 189] on form "Date Range [DATE] Locations [GEOGRAPHIC_DATA] - [STREET_ADDRESS] Export Run Rep…" at bounding box center [702, 159] width 763 height 96
click at [645, 184] on div at bounding box center [702, 180] width 763 height 9
click at [645, 157] on form "Date Range [DATE] Locations [GEOGRAPHIC_DATA] - [STREET_ADDRESS] Export Run Rep…" at bounding box center [702, 159] width 763 height 96
click at [684, 196] on form "Date Range [DATE] Locations [GEOGRAPHIC_DATA] - [STREET_ADDRESS] Export Run Rep…" at bounding box center [702, 159] width 763 height 96
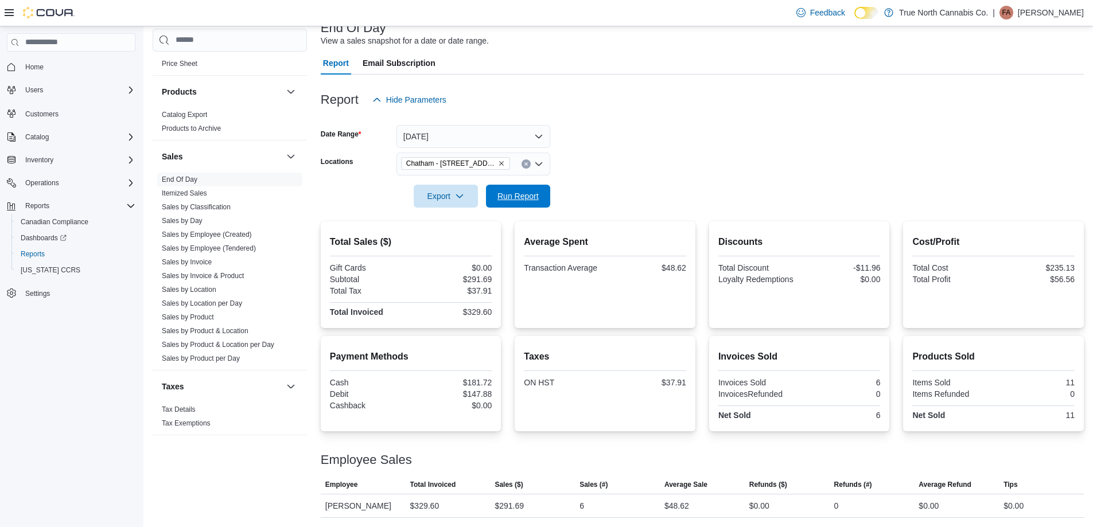
click at [546, 204] on button "Run Report" at bounding box center [518, 196] width 64 height 23
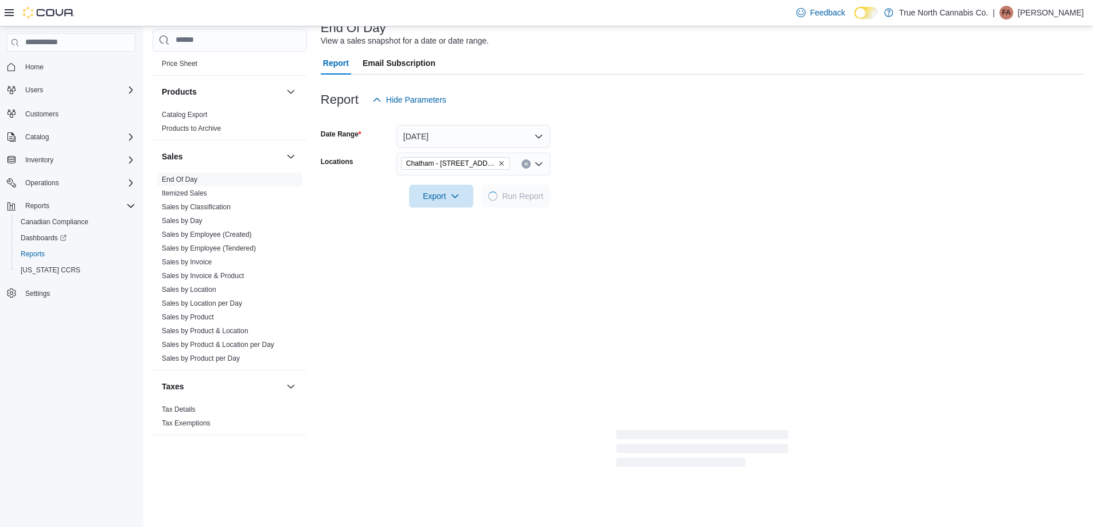
click at [601, 163] on form "Date Range [DATE] Locations [GEOGRAPHIC_DATA] - [STREET_ADDRESS] Export Run Rep…" at bounding box center [702, 159] width 763 height 96
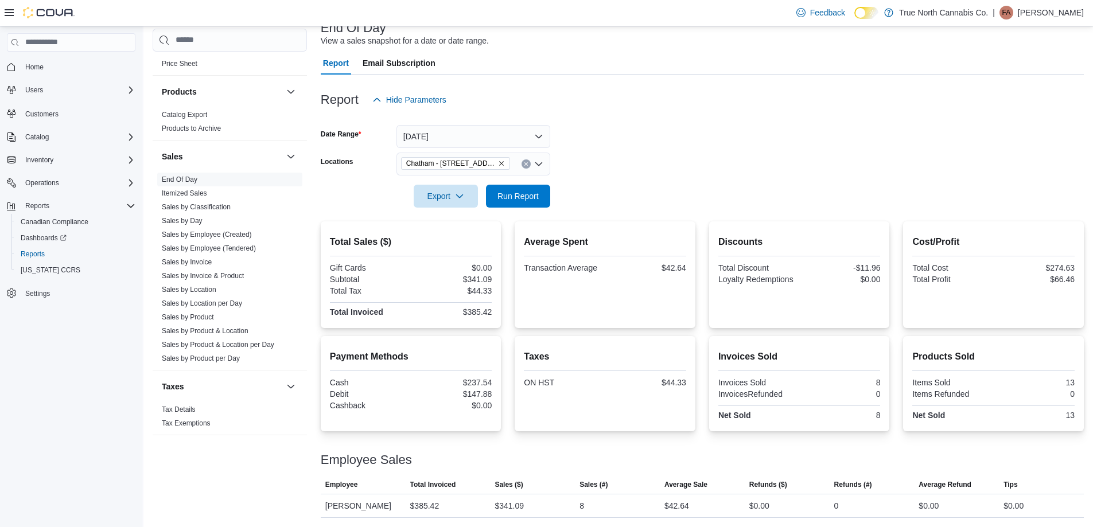
click at [598, 165] on form "Date Range [DATE] Locations [GEOGRAPHIC_DATA] - [STREET_ADDRESS] Export Run Rep…" at bounding box center [702, 159] width 763 height 96
drag, startPoint x: 523, startPoint y: 193, endPoint x: 621, endPoint y: 184, distance: 99.1
click at [526, 193] on span "Run Report" at bounding box center [517, 195] width 41 height 11
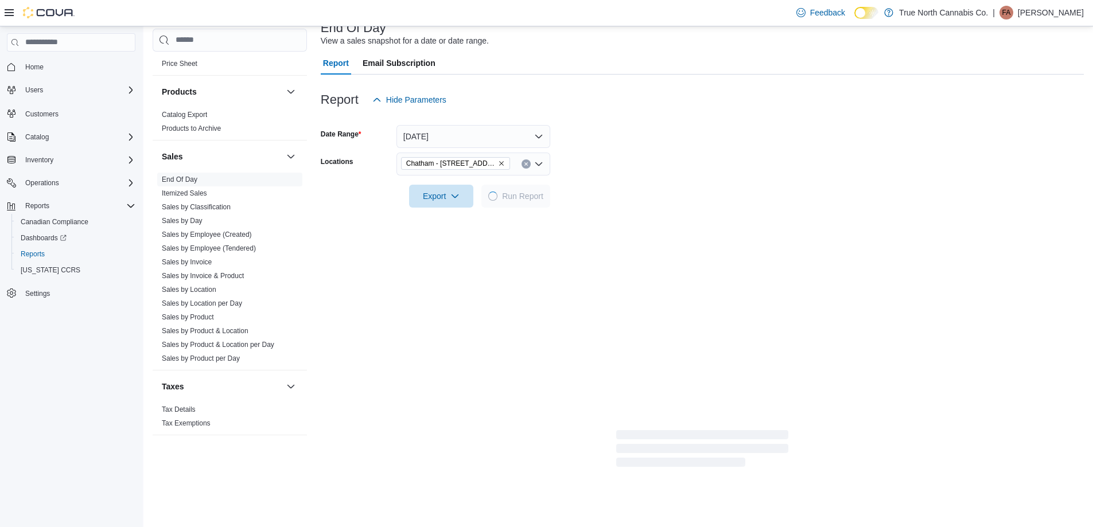
click at [621, 184] on div at bounding box center [702, 180] width 763 height 9
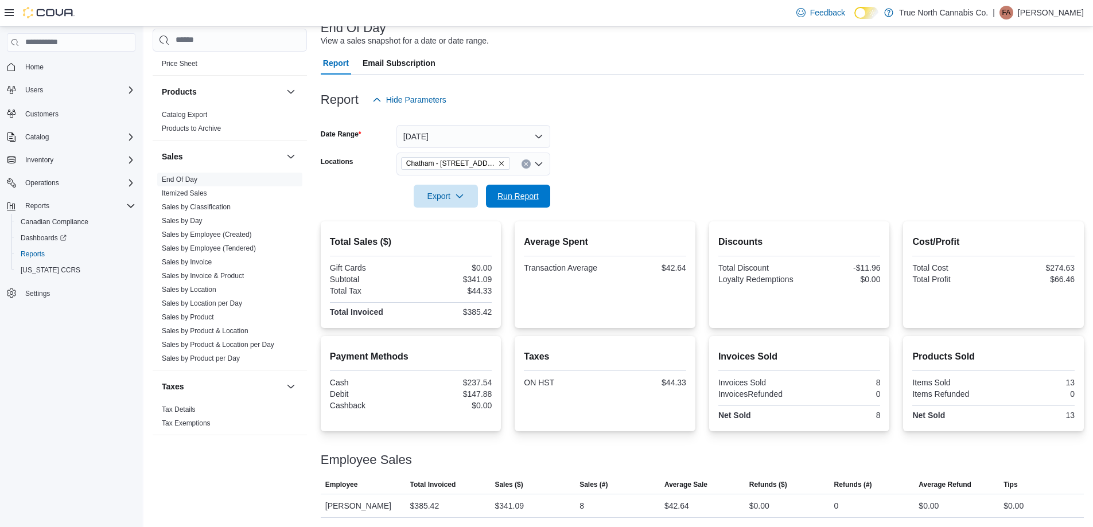
click at [548, 193] on button "Run Report" at bounding box center [518, 196] width 64 height 23
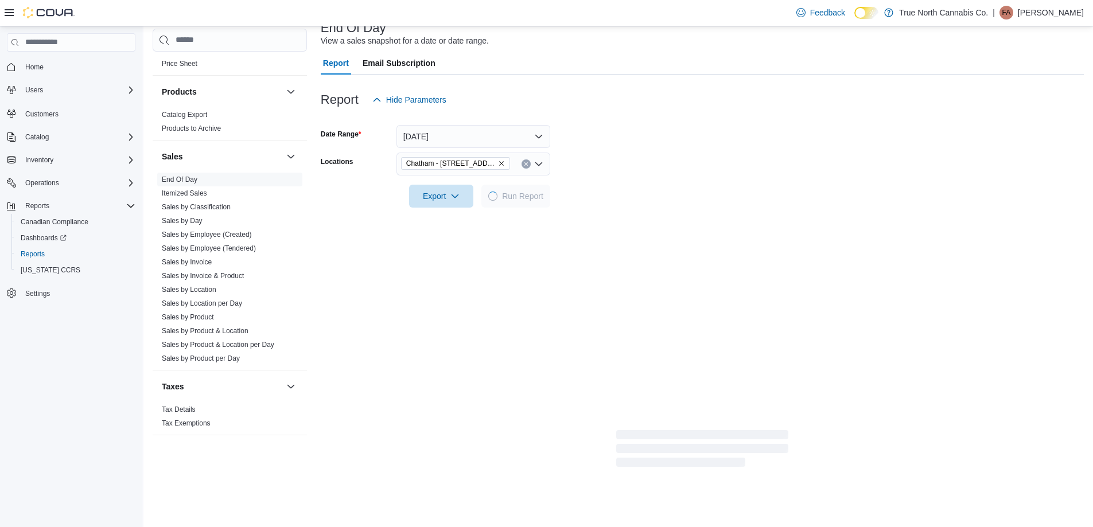
click at [664, 157] on form "Date Range [DATE] Locations [GEOGRAPHIC_DATA] - [STREET_ADDRESS] Export Run Rep…" at bounding box center [702, 159] width 763 height 96
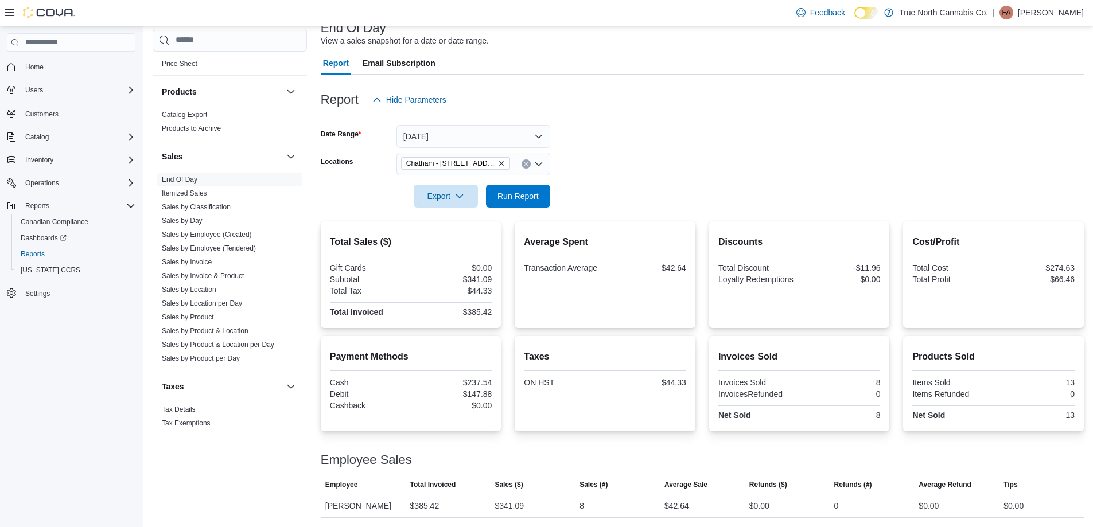
click at [593, 138] on form "Date Range [DATE] Locations [GEOGRAPHIC_DATA] - [STREET_ADDRESS] Export Run Rep…" at bounding box center [702, 159] width 763 height 96
drag, startPoint x: 521, startPoint y: 196, endPoint x: 632, endPoint y: 180, distance: 112.4
click at [520, 196] on span "Run Report" at bounding box center [517, 195] width 41 height 11
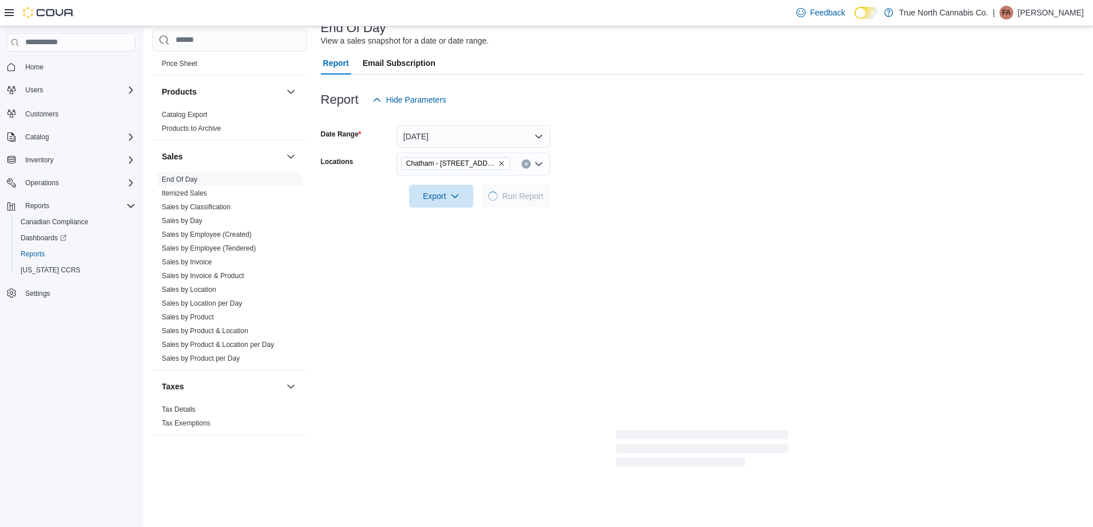
click at [632, 180] on div at bounding box center [702, 180] width 763 height 9
click at [636, 155] on form "Date Range [DATE] Locations [GEOGRAPHIC_DATA] - [STREET_ADDRESS] Export Run Rep…" at bounding box center [702, 159] width 763 height 96
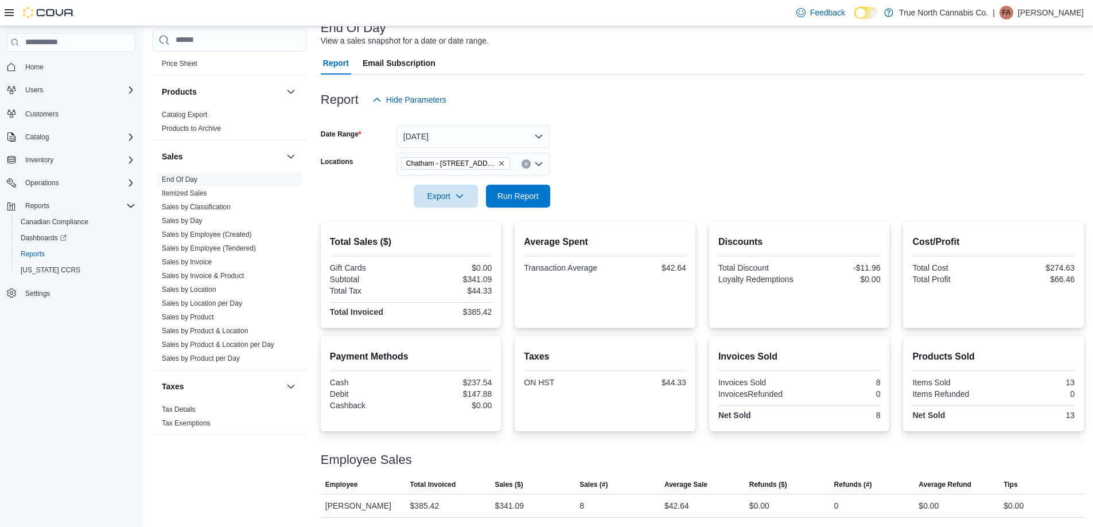
click at [618, 186] on form "Date Range [DATE] Locations [GEOGRAPHIC_DATA] - [STREET_ADDRESS] Export Run Rep…" at bounding box center [702, 159] width 763 height 96
click at [547, 194] on button "Run Report" at bounding box center [518, 195] width 64 height 23
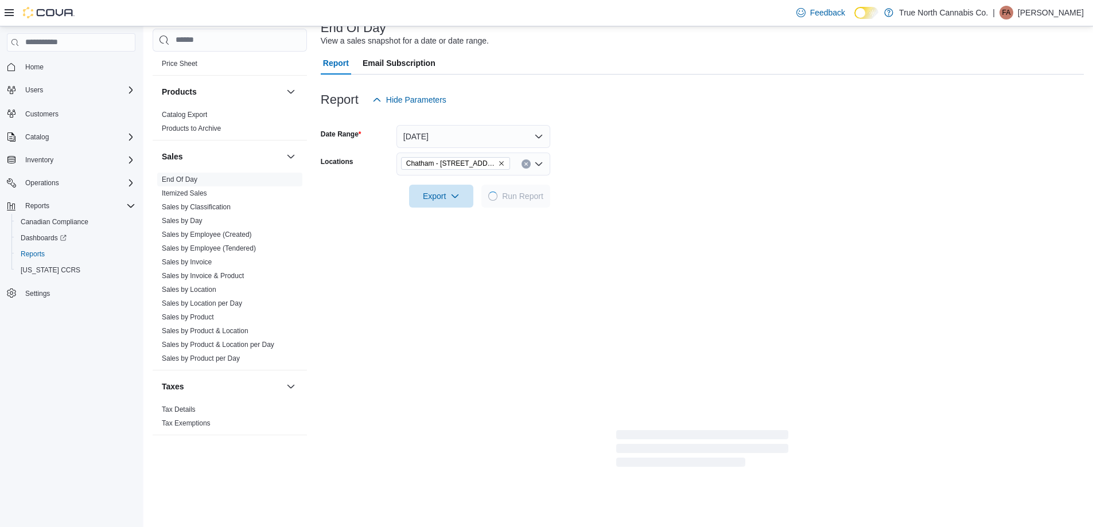
click at [613, 176] on div at bounding box center [702, 180] width 763 height 9
click at [635, 164] on form "Date Range [DATE] Locations [GEOGRAPHIC_DATA] - [STREET_ADDRESS] Export Run Rep…" at bounding box center [702, 159] width 763 height 96
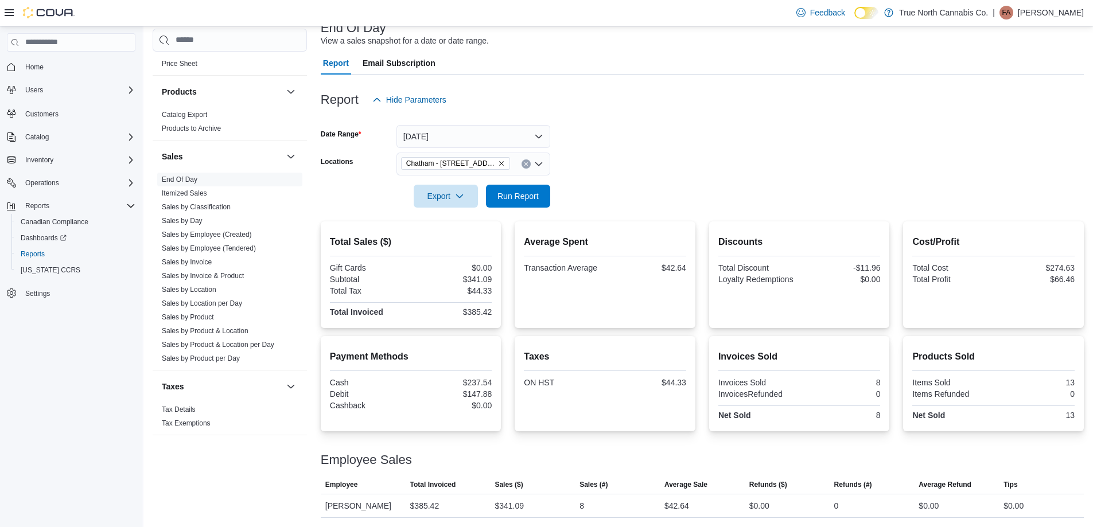
click at [636, 158] on form "Date Range [DATE] Locations [GEOGRAPHIC_DATA] - [STREET_ADDRESS] Export Run Rep…" at bounding box center [702, 159] width 763 height 96
click at [648, 161] on form "Date Range [DATE] Locations [GEOGRAPHIC_DATA] - [STREET_ADDRESS] Export Run Rep…" at bounding box center [702, 159] width 763 height 96
click at [638, 164] on form "Date Range [DATE] Locations [GEOGRAPHIC_DATA] - [STREET_ADDRESS] Export Run Rep…" at bounding box center [702, 159] width 763 height 96
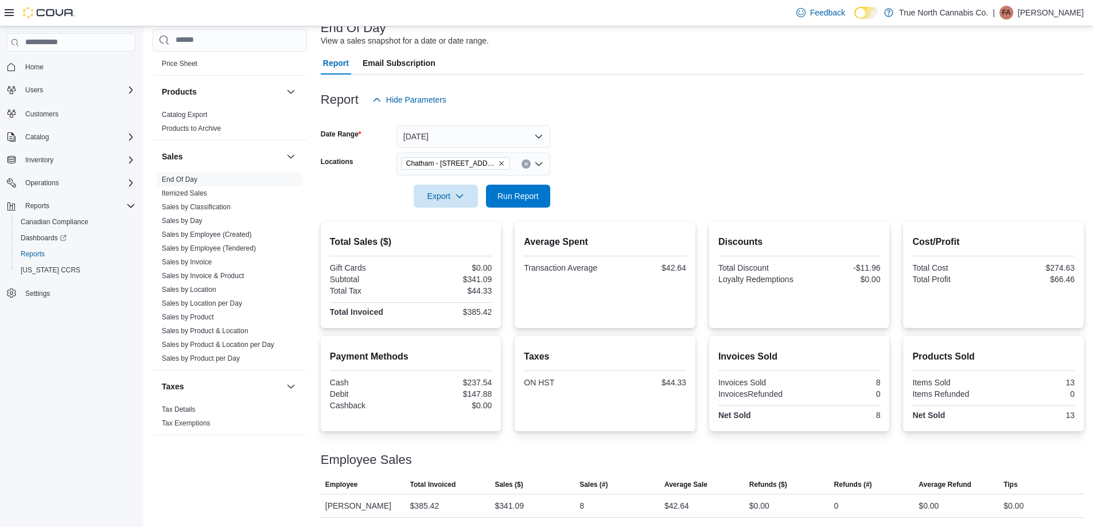
click at [631, 166] on form "Date Range [DATE] Locations [GEOGRAPHIC_DATA] - [STREET_ADDRESS] Export Run Rep…" at bounding box center [702, 159] width 763 height 96
click at [649, 159] on form "Date Range [DATE] Locations [GEOGRAPHIC_DATA] - [STREET_ADDRESS] Export Run Rep…" at bounding box center [702, 159] width 763 height 96
click at [612, 139] on form "Date Range [DATE] Locations [GEOGRAPHIC_DATA] - [STREET_ADDRESS] Export Run Rep…" at bounding box center [702, 159] width 763 height 96
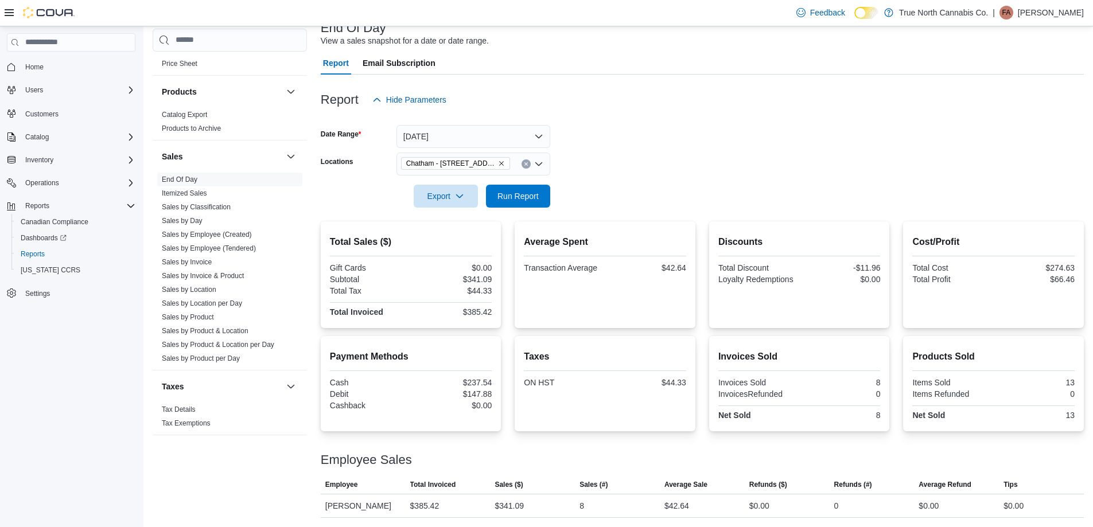
click at [612, 139] on form "Date Range [DATE] Locations [GEOGRAPHIC_DATA] - [STREET_ADDRESS] Export Run Rep…" at bounding box center [702, 159] width 763 height 96
drag, startPoint x: 529, startPoint y: 199, endPoint x: 642, endPoint y: 175, distance: 115.5
click at [529, 197] on span "Run Report" at bounding box center [517, 195] width 41 height 11
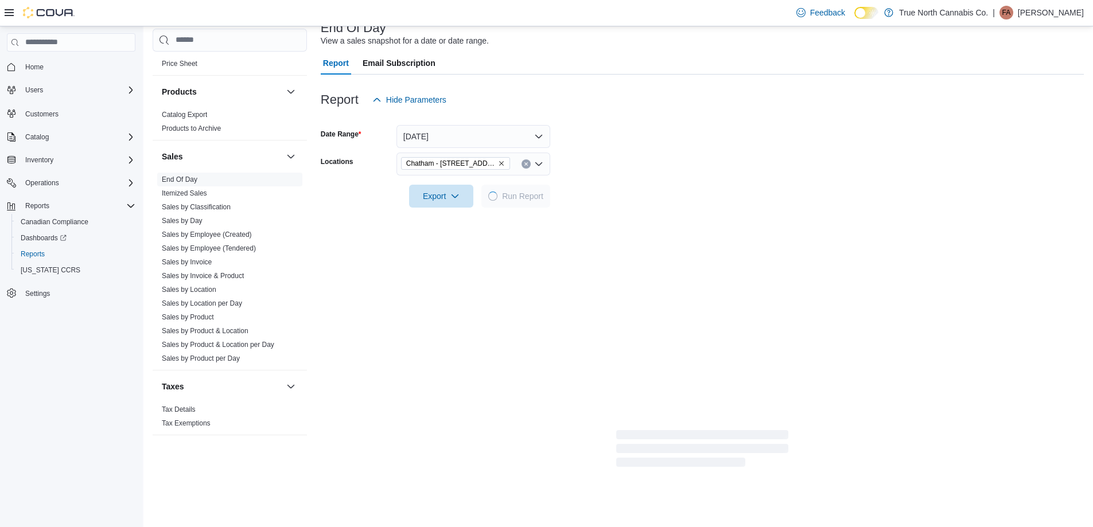
click at [642, 176] on div at bounding box center [702, 180] width 763 height 9
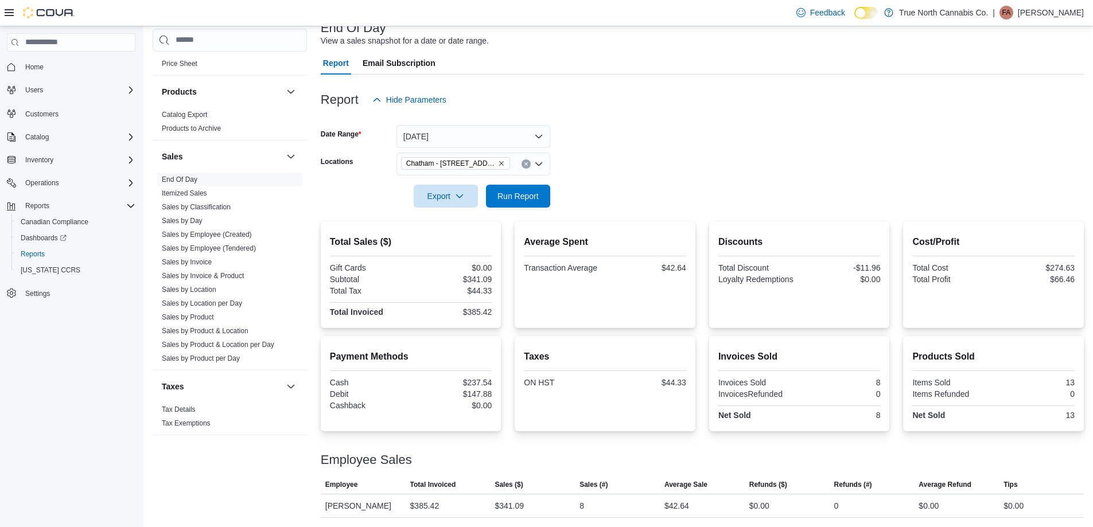
click at [618, 198] on form "Date Range [DATE] Locations [GEOGRAPHIC_DATA] - [STREET_ADDRESS] Export Run Rep…" at bounding box center [702, 159] width 763 height 96
click at [1061, 14] on p "[PERSON_NAME]" at bounding box center [1051, 13] width 66 height 14
click at [1016, 114] on span "Sign Out" at bounding box center [1009, 111] width 31 height 11
